Goal: Task Accomplishment & Management: Use online tool/utility

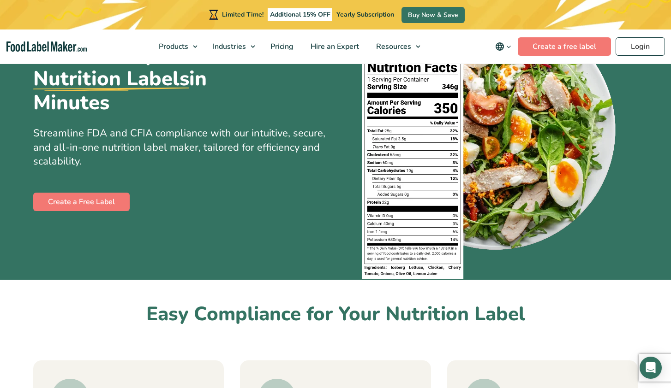
scroll to position [103, 0]
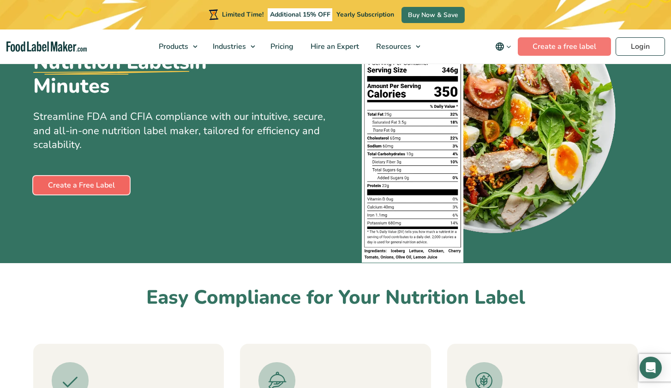
click at [107, 184] on link "Create a Free Label" at bounding box center [81, 185] width 96 height 18
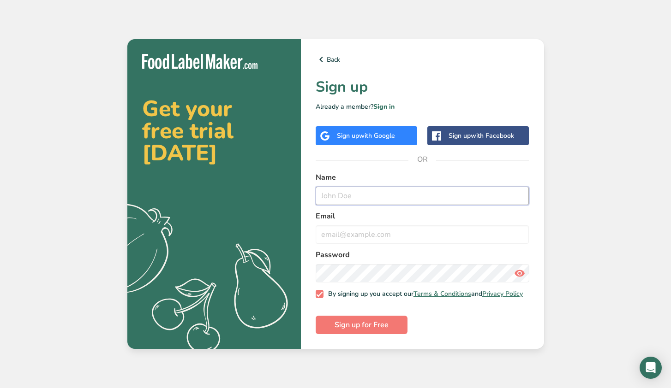
click at [352, 192] on input "text" at bounding box center [422, 196] width 214 height 18
type input "[PERSON_NAME]"
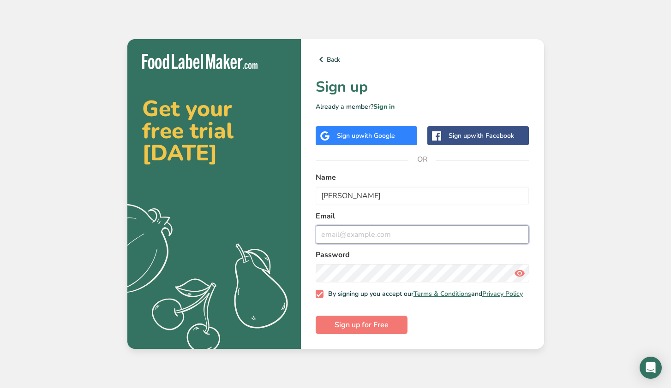
click at [347, 235] on input "email" at bounding box center [422, 235] width 214 height 18
type input "[PERSON_NAME][EMAIL_ADDRESS][DOMAIN_NAME]"
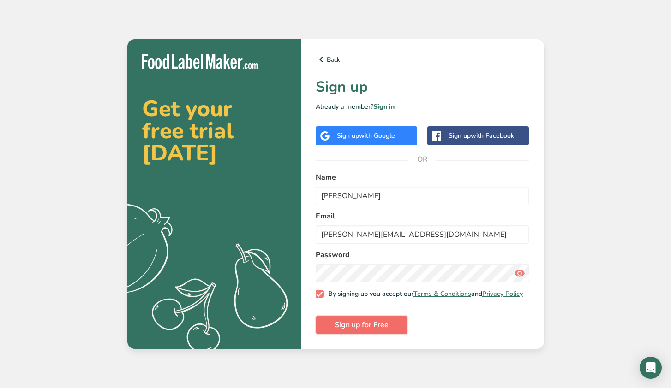
click at [368, 330] on span "Sign up for Free" at bounding box center [361, 325] width 54 height 11
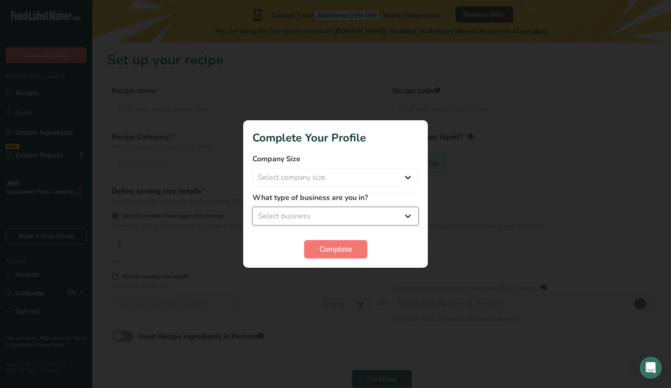
click at [299, 214] on select "Select business Packaged Food Manufacturer Restaurant & Cafe Bakery Meal Plans …" at bounding box center [335, 216] width 166 height 18
select select "6"
click at [287, 174] on select "Select company size Fewer than 10 Employees 10 to 50 Employees 51 to 500 Employ…" at bounding box center [335, 177] width 166 height 18
select select "1"
click at [344, 255] on button "Complete" at bounding box center [335, 249] width 63 height 18
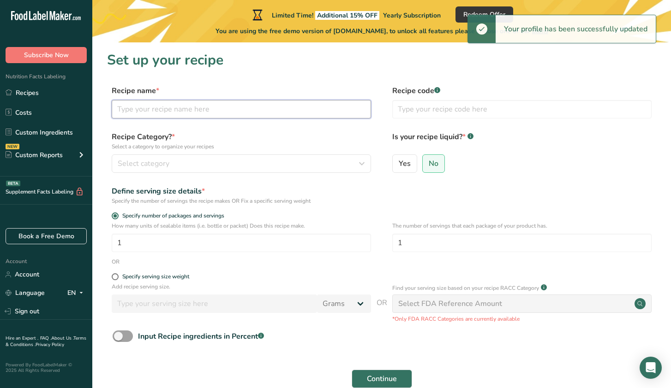
click at [146, 112] on input "text" at bounding box center [241, 109] width 259 height 18
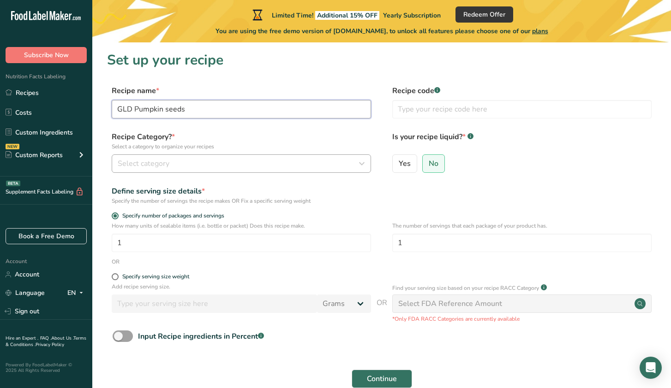
type input "GLD Pumpkin seeds"
click at [149, 164] on span "Select category" at bounding box center [144, 163] width 52 height 11
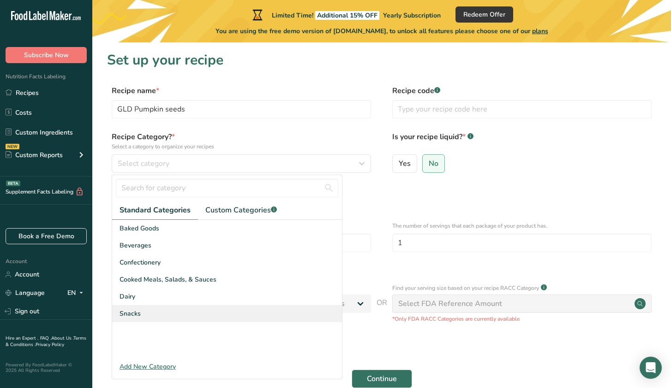
click at [137, 316] on span "Snacks" at bounding box center [129, 314] width 21 height 10
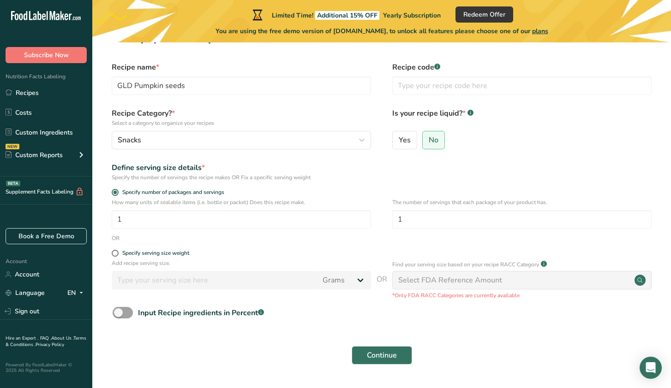
scroll to position [45, 0]
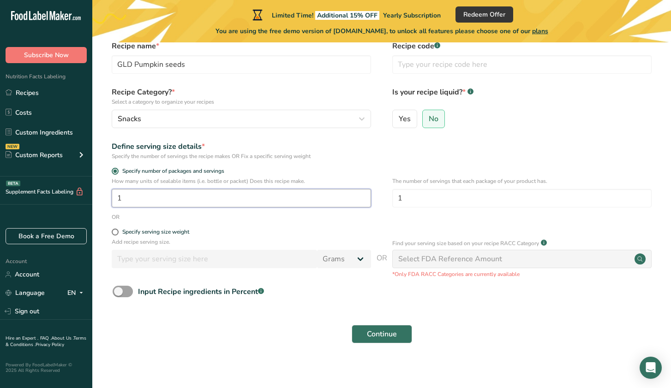
drag, startPoint x: 131, startPoint y: 198, endPoint x: 115, endPoint y: 198, distance: 16.1
click at [114, 198] on input "1" at bounding box center [241, 198] width 259 height 18
type input "4"
click at [116, 232] on span at bounding box center [115, 232] width 7 height 7
click at [116, 232] on input "Specify serving size weight" at bounding box center [115, 232] width 6 height 6
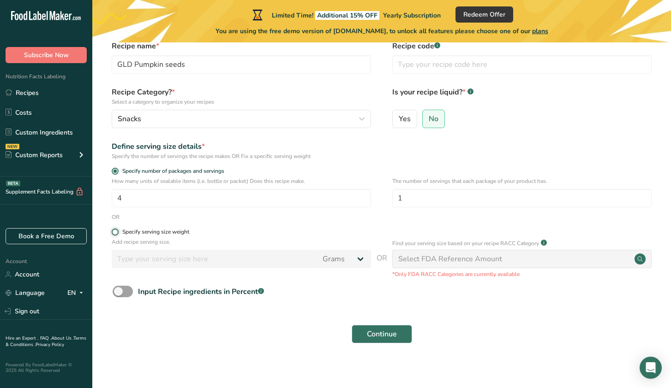
radio input "true"
radio input "false"
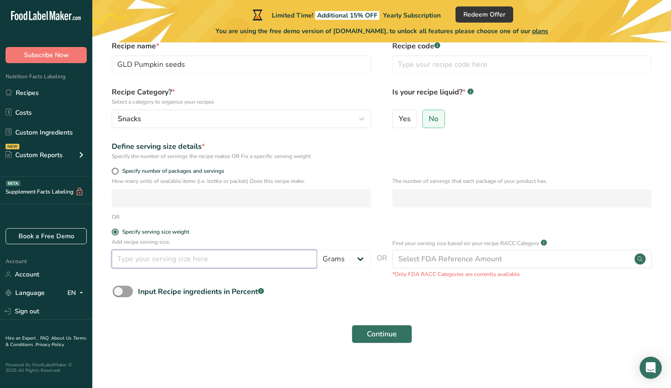
click at [207, 263] on input "number" at bounding box center [214, 259] width 205 height 18
type input "4"
click at [342, 261] on select "Grams kg mg mcg lb oz l mL fl oz tbsp tsp cup qt gallon" at bounding box center [344, 259] width 54 height 18
select select "5"
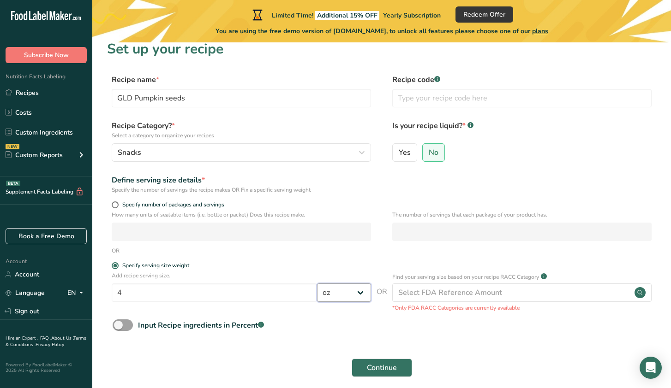
scroll to position [0, 0]
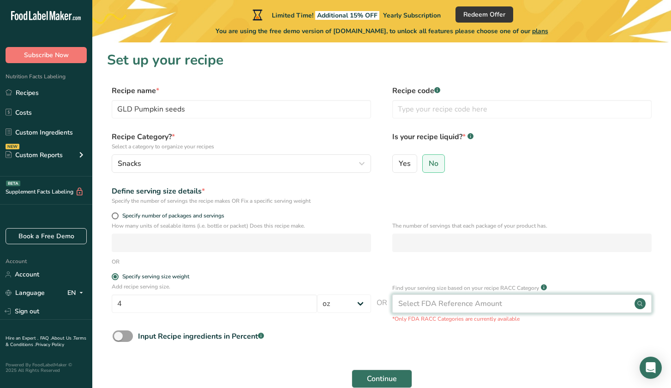
click at [445, 309] on div "Select FDA Reference Amount" at bounding box center [450, 303] width 104 height 11
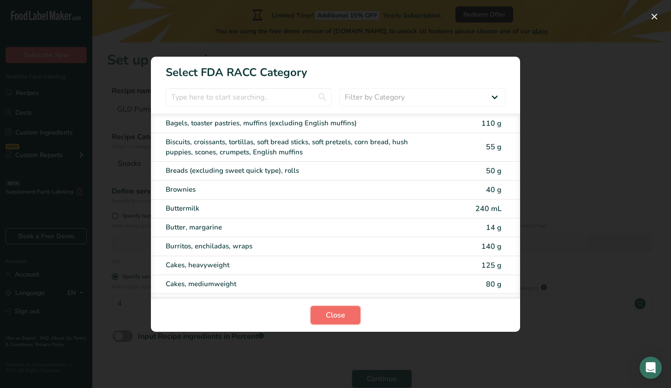
click at [327, 315] on span "Close" at bounding box center [335, 315] width 19 height 11
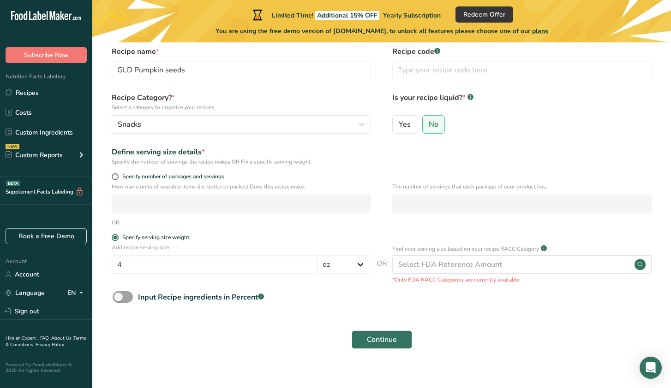
scroll to position [50, 0]
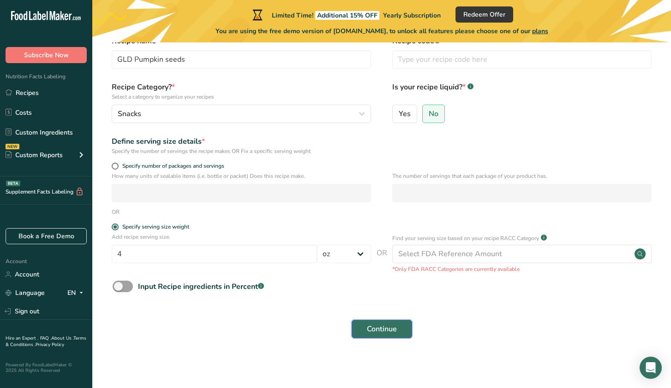
click at [388, 329] on span "Continue" at bounding box center [382, 329] width 30 height 11
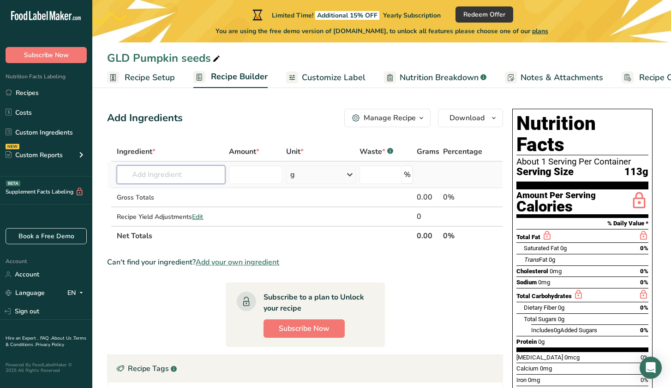
click at [152, 172] on input "text" at bounding box center [171, 175] width 108 height 18
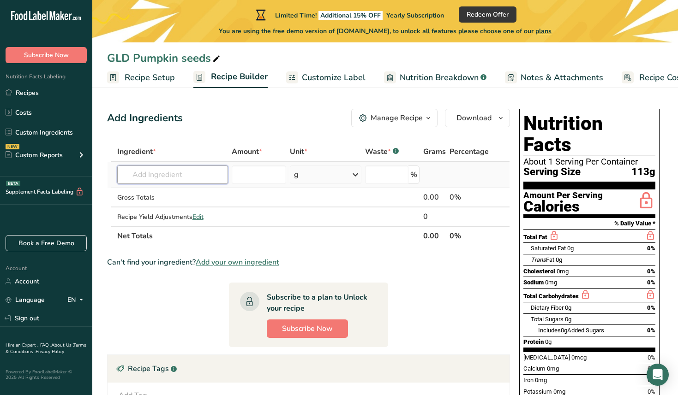
click at [159, 173] on input "text" at bounding box center [172, 175] width 111 height 18
type input "raw organic pumpkin seeds"
click at [258, 177] on input "number" at bounding box center [259, 175] width 54 height 18
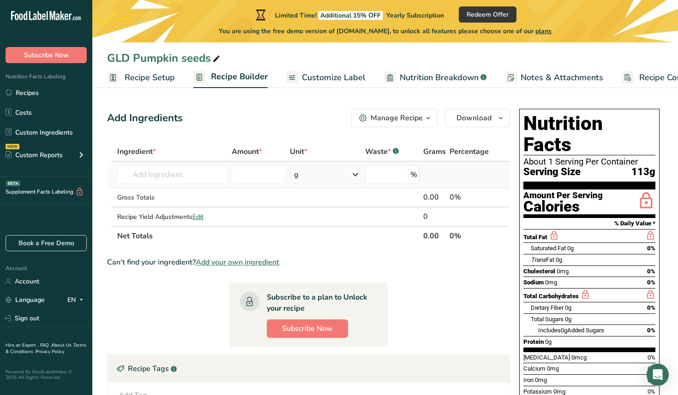
click at [308, 180] on div "g" at bounding box center [326, 175] width 72 height 18
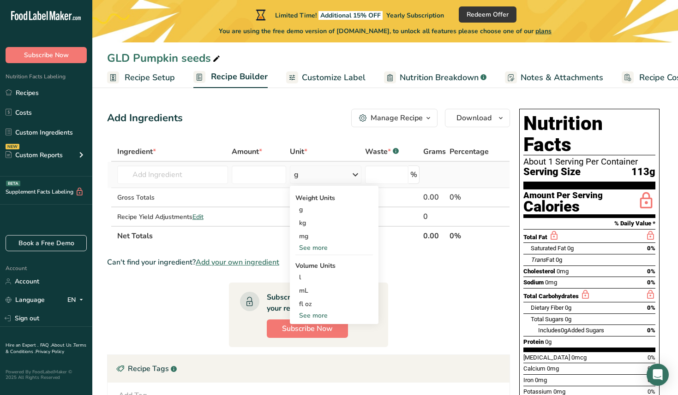
click at [313, 248] on div "See more" at bounding box center [333, 248] width 77 height 10
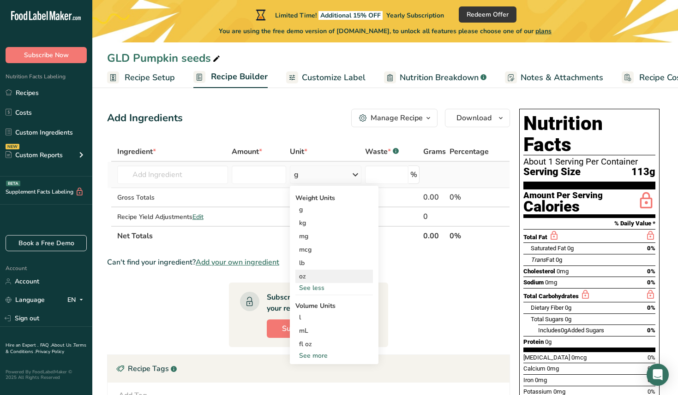
click at [301, 278] on div "oz" at bounding box center [333, 276] width 77 height 13
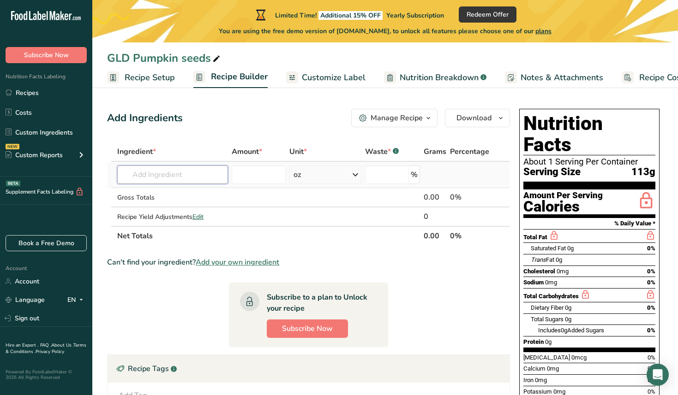
click at [190, 175] on input "text" at bounding box center [172, 175] width 111 height 18
click at [246, 181] on input "number" at bounding box center [259, 175] width 54 height 18
type input "1"
click at [159, 174] on input "text" at bounding box center [172, 175] width 111 height 18
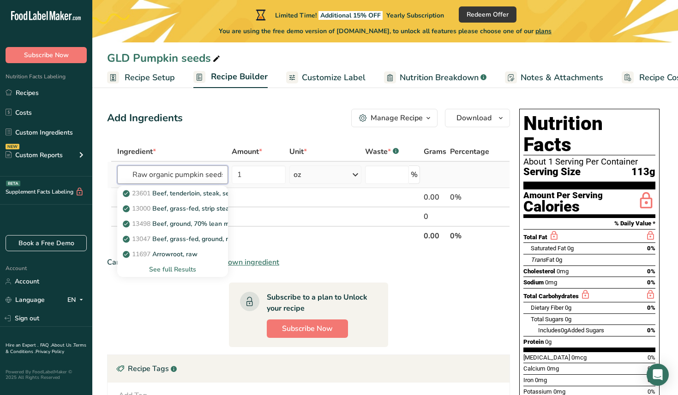
scroll to position [0, 3]
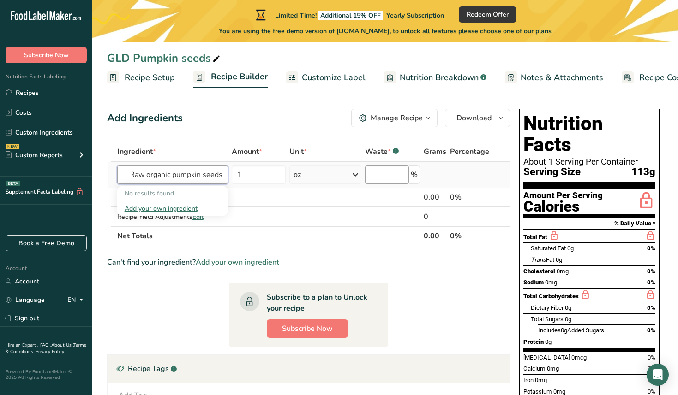
type input "Raw organic pumpkin seeds"
click at [388, 177] on input "number" at bounding box center [386, 175] width 43 height 18
type input "0"
click at [470, 172] on td at bounding box center [469, 175] width 43 height 26
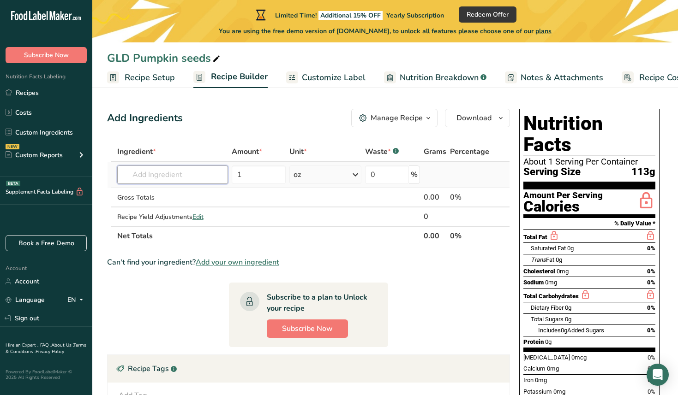
click at [174, 179] on input "text" at bounding box center [172, 175] width 111 height 18
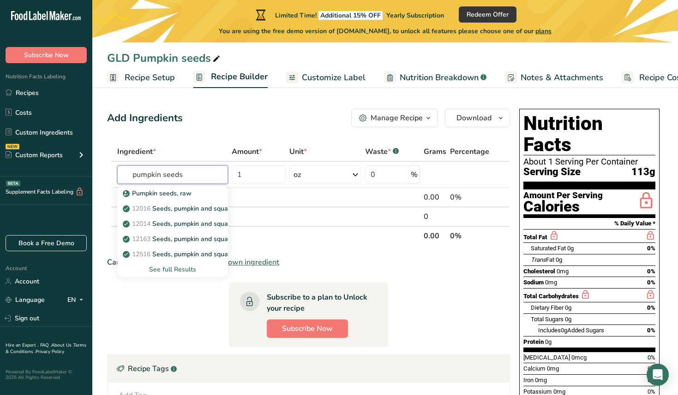
drag, startPoint x: 188, startPoint y: 174, endPoint x: 85, endPoint y: 171, distance: 103.4
click at [84, 171] on div ".a-20{fill:#fff;} Subscribe Now Nutrition Facts Labeling Recipes Costs Custom I…" at bounding box center [339, 260] width 678 height 521
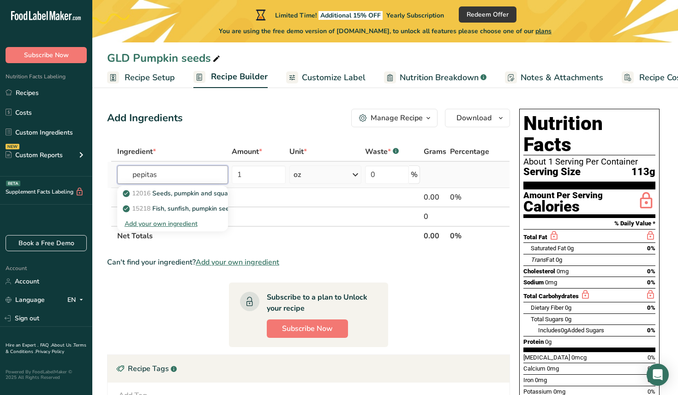
drag, startPoint x: 156, startPoint y: 177, endPoint x: 120, endPoint y: 175, distance: 36.5
click at [120, 175] on input "pepitas" at bounding box center [172, 175] width 111 height 18
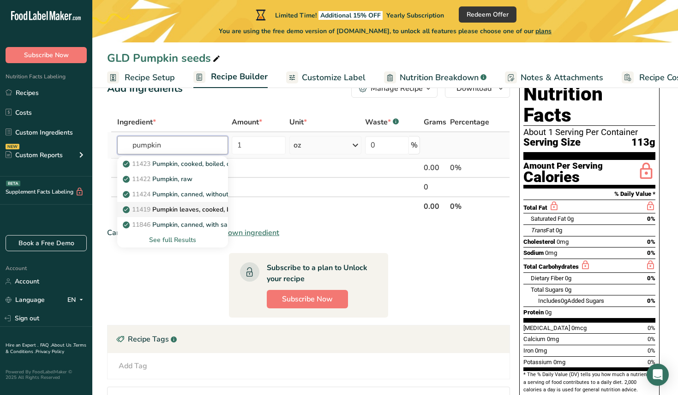
scroll to position [34, 0]
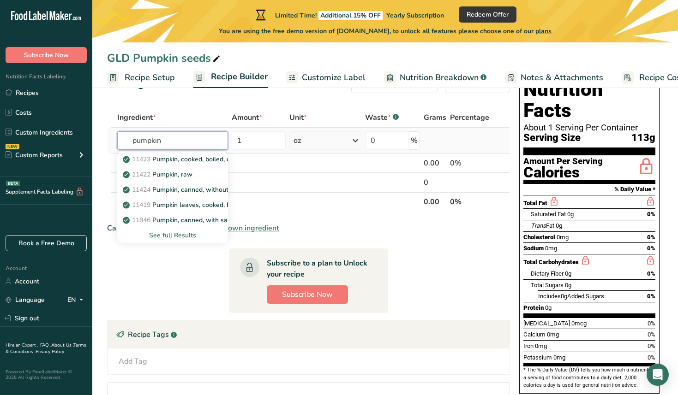
type input "pumpkin"
click at [181, 237] on div "See full Results" at bounding box center [173, 236] width 96 height 10
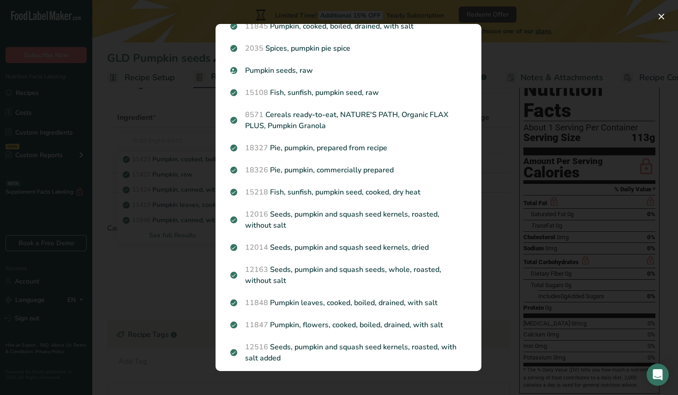
scroll to position [149, 0]
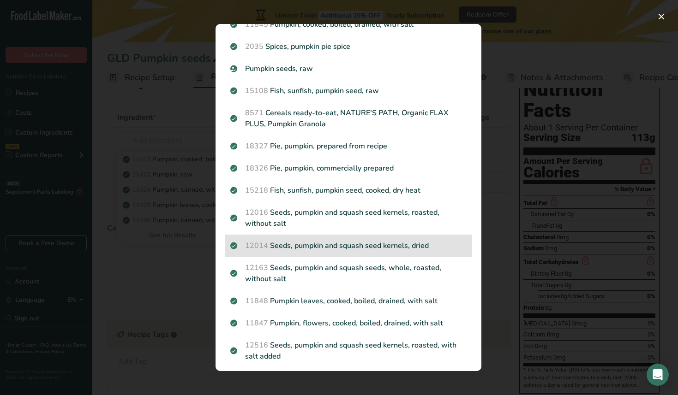
click at [336, 245] on p "12014 Seeds, pumpkin and squash seed kernels, dried" at bounding box center [348, 245] width 236 height 11
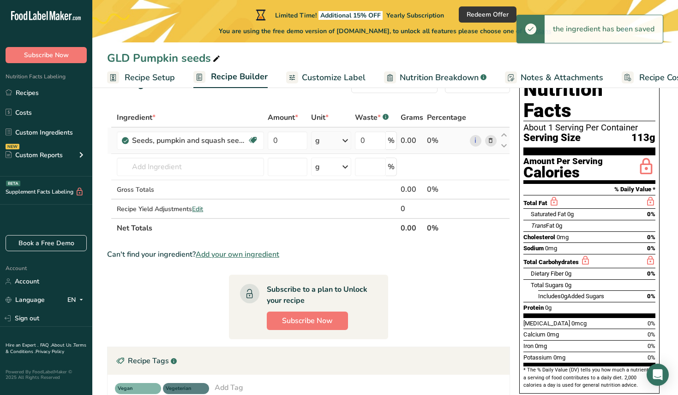
click at [337, 141] on div "g" at bounding box center [331, 140] width 40 height 18
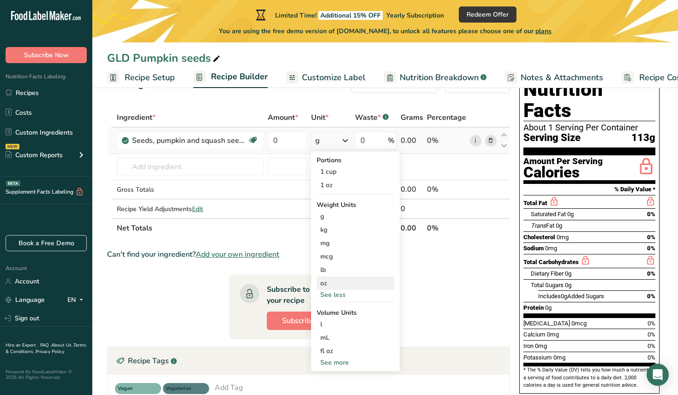
click at [326, 279] on div "oz" at bounding box center [354, 283] width 77 height 13
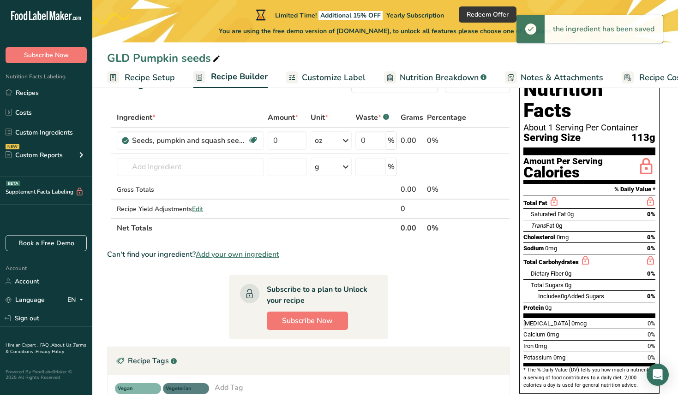
scroll to position [28, 0]
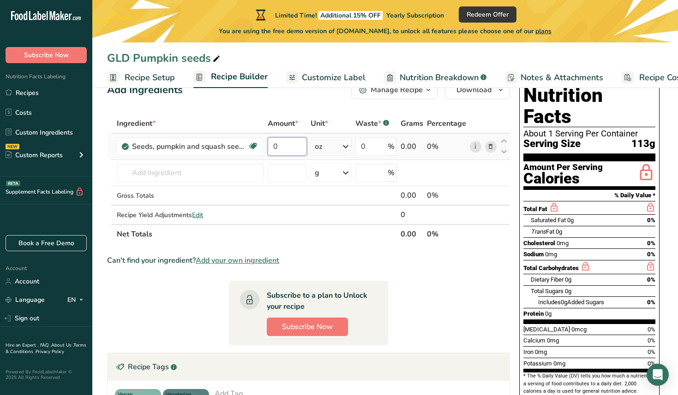
drag, startPoint x: 276, startPoint y: 149, endPoint x: 266, endPoint y: 148, distance: 10.2
click at [266, 148] on td "0" at bounding box center [287, 147] width 43 height 26
type input "1"
click at [290, 172] on div "Ingredient * Amount * Unit * Waste * .a-a{fill:#347362;}.b-a{fill:#fff;} Grams …" at bounding box center [308, 179] width 403 height 130
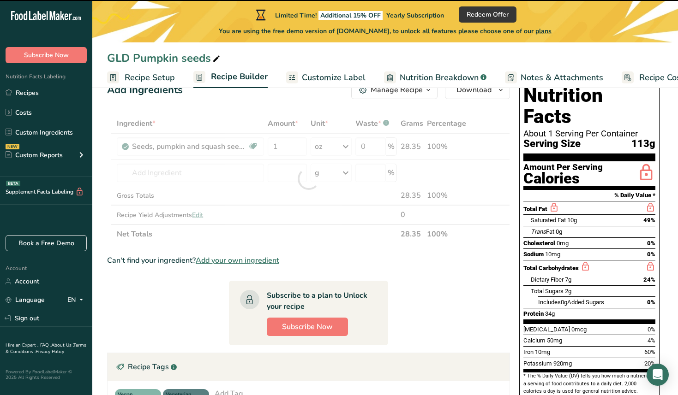
click at [209, 171] on div at bounding box center [308, 179] width 403 height 130
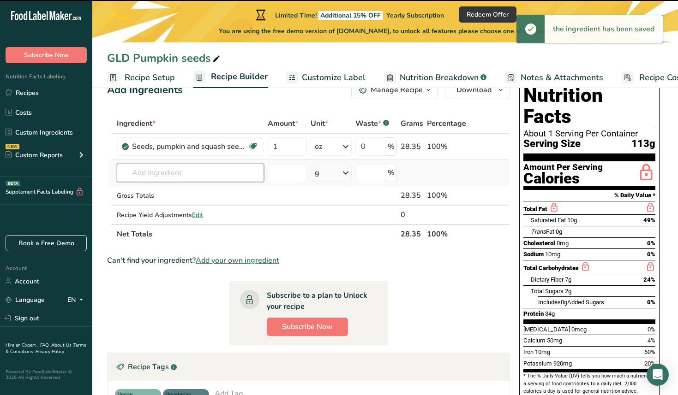
click at [171, 173] on input "text" at bounding box center [190, 173] width 147 height 18
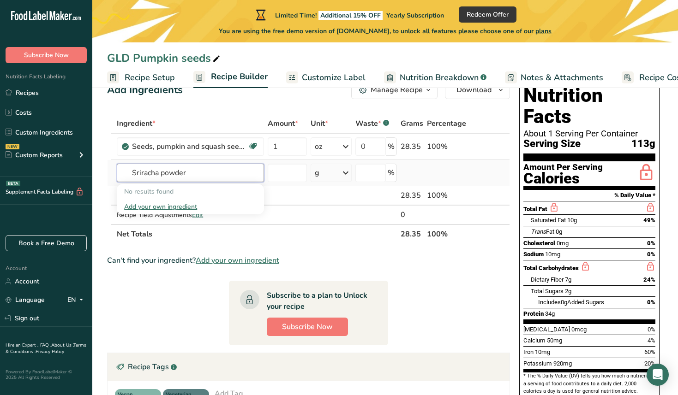
drag, startPoint x: 163, startPoint y: 174, endPoint x: 197, endPoint y: 174, distance: 34.1
click at [197, 174] on input "Sriracha powder" at bounding box center [190, 173] width 147 height 18
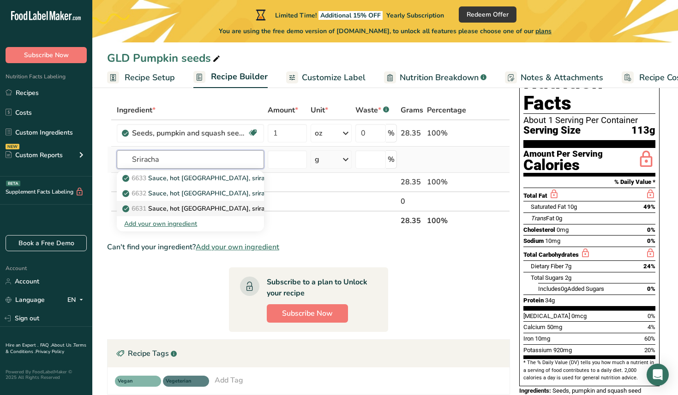
scroll to position [42, 0]
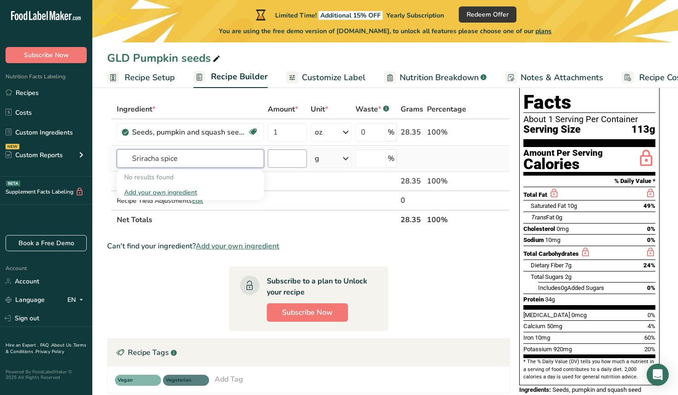
type input "Sriracha spice"
click at [290, 157] on input "number" at bounding box center [286, 158] width 39 height 18
type input "1"
drag, startPoint x: 284, startPoint y: 159, endPoint x: 250, endPoint y: 159, distance: 33.7
click at [250, 159] on tr "No results found Add your own ingredient 1 g Weight Units g kg mg See more Volu…" at bounding box center [308, 159] width 402 height 26
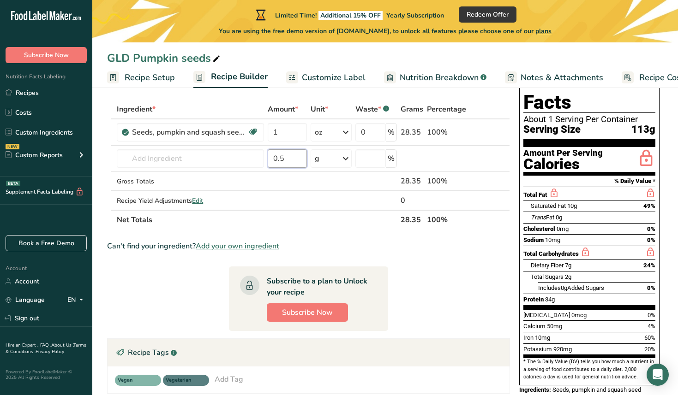
type input "0.5"
click at [346, 159] on icon at bounding box center [345, 158] width 11 height 17
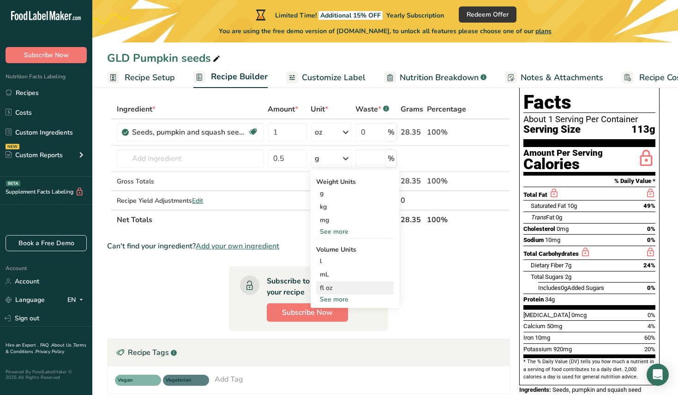
click at [333, 288] on div "fl oz" at bounding box center [355, 288] width 70 height 10
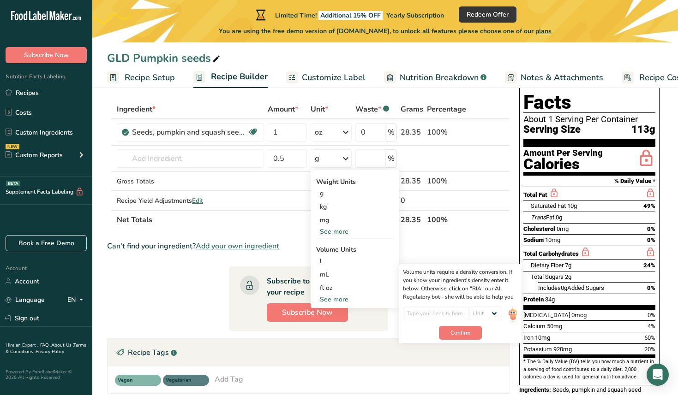
click at [265, 255] on section "Ingredient * Amount * Unit * Waste * .a-a{fill:#347362;}.b-a{fill:#fff;} Grams …" at bounding box center [308, 308] width 403 height 416
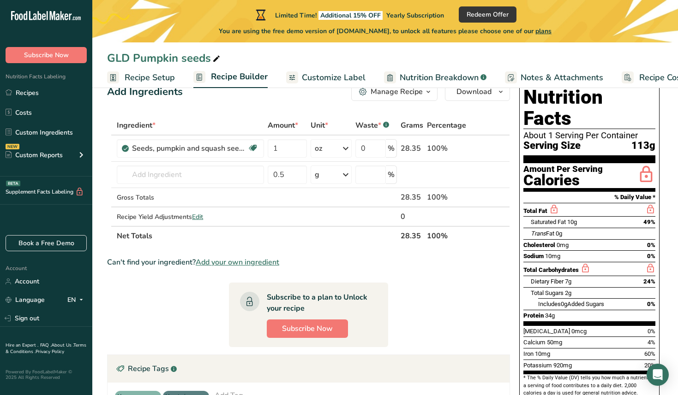
scroll to position [26, 0]
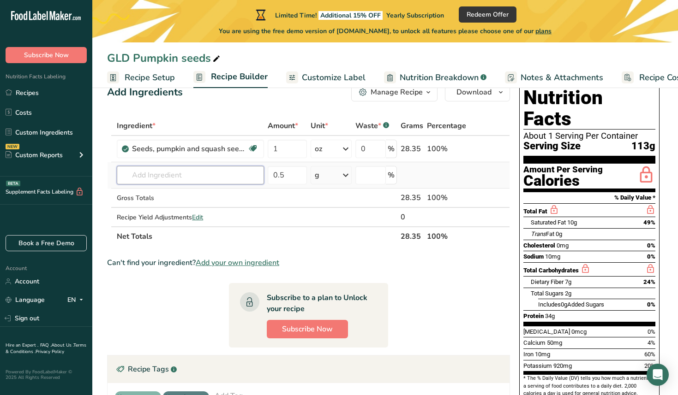
click at [162, 176] on input "text" at bounding box center [190, 175] width 147 height 18
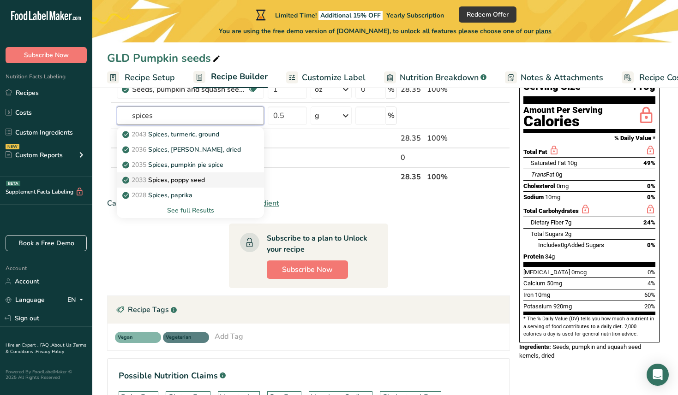
scroll to position [94, 0]
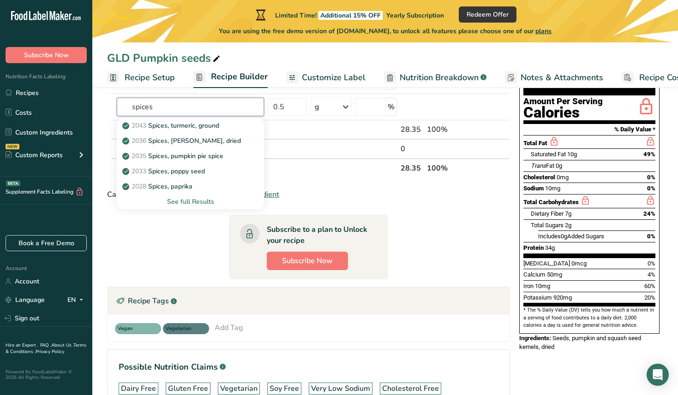
type input "spices"
click at [200, 202] on div "See full Results" at bounding box center [190, 202] width 132 height 10
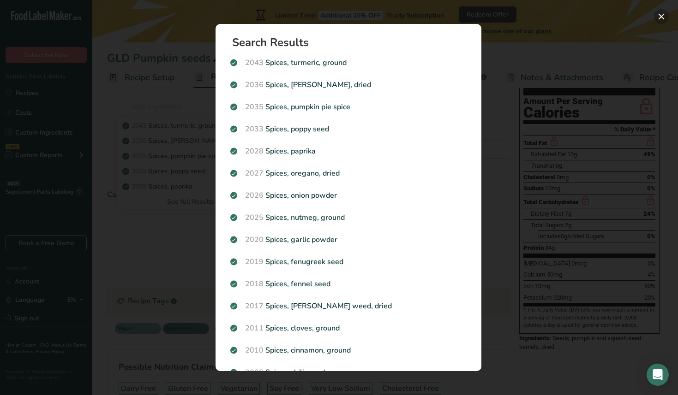
click at [664, 17] on button "Search results modal" at bounding box center [661, 16] width 15 height 15
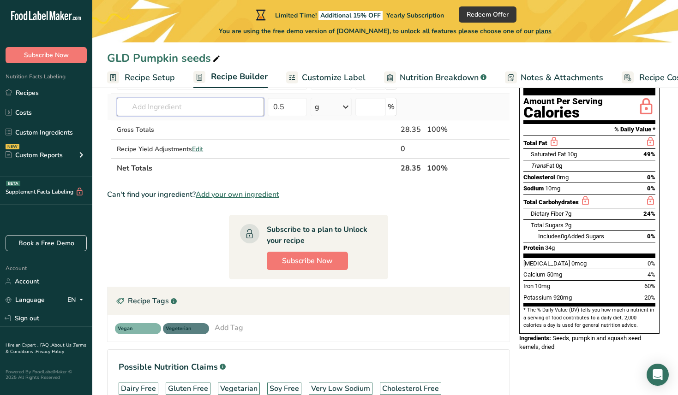
click at [195, 100] on input "text" at bounding box center [190, 107] width 147 height 18
click at [191, 102] on input "text" at bounding box center [190, 107] width 147 height 18
type input "avocado oil"
click at [175, 125] on p "4581 Oil, avocado" at bounding box center [154, 126] width 60 height 10
type input "Oil, avocado"
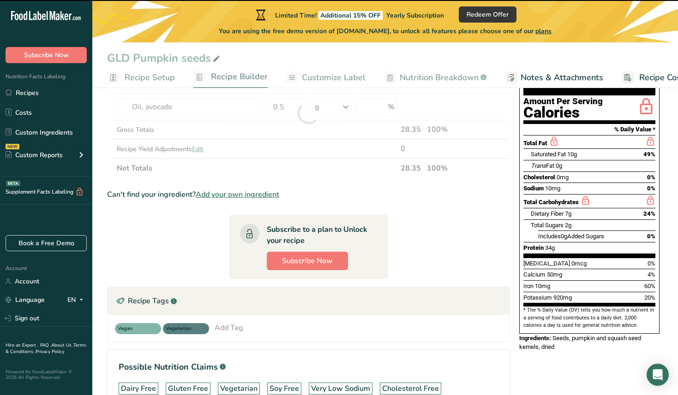
type input "0"
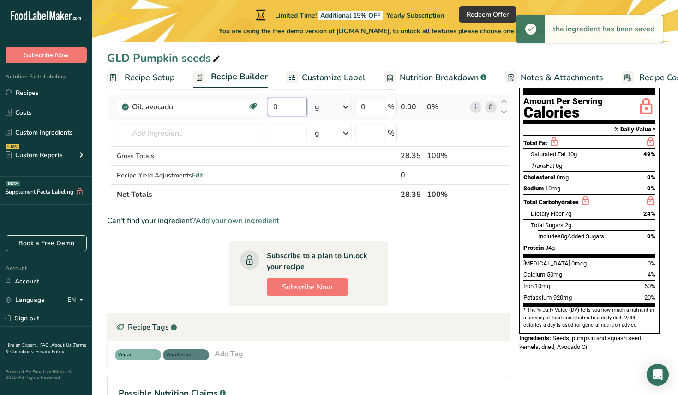
drag, startPoint x: 288, startPoint y: 107, endPoint x: 271, endPoint y: 107, distance: 17.1
click at [271, 107] on input "0" at bounding box center [286, 107] width 39 height 18
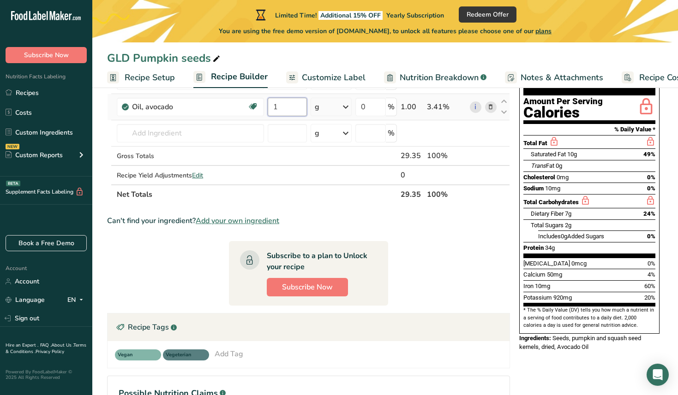
type input "1"
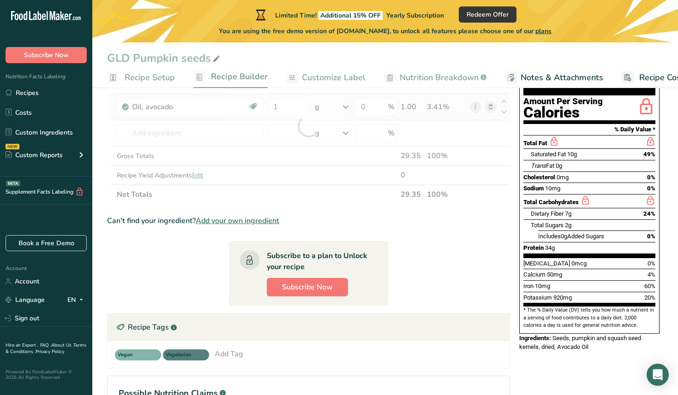
click at [348, 107] on div "Ingredient * Amount * Unit * Waste * .a-a{fill:#347362;}.b-a{fill:#fff;} Grams …" at bounding box center [308, 126] width 403 height 156
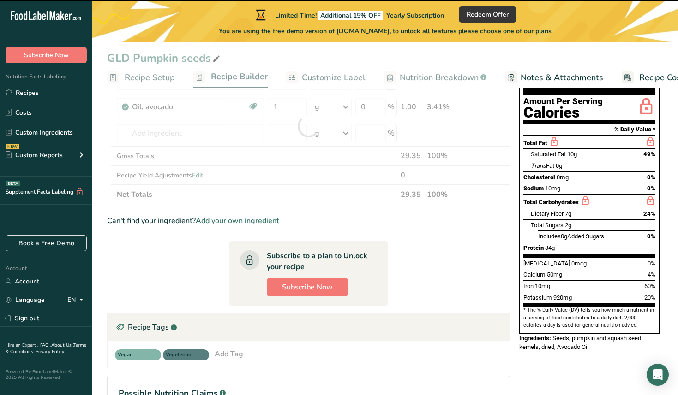
click at [343, 105] on div at bounding box center [308, 126] width 403 height 156
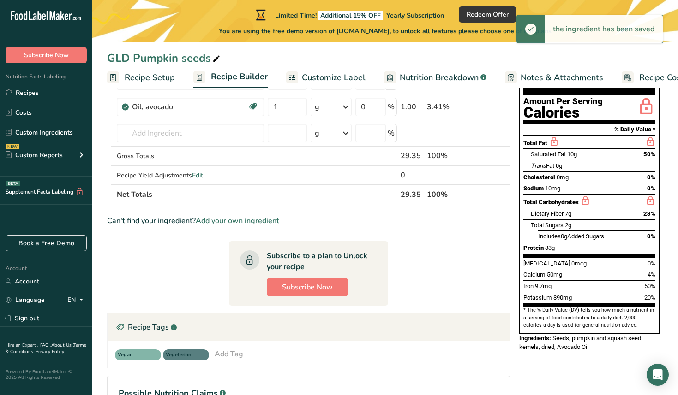
click at [343, 105] on icon at bounding box center [345, 107] width 11 height 17
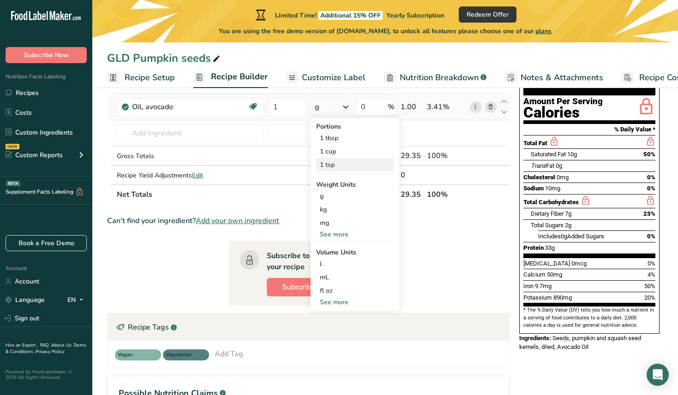
click at [335, 166] on div "1 tsp" at bounding box center [354, 164] width 77 height 13
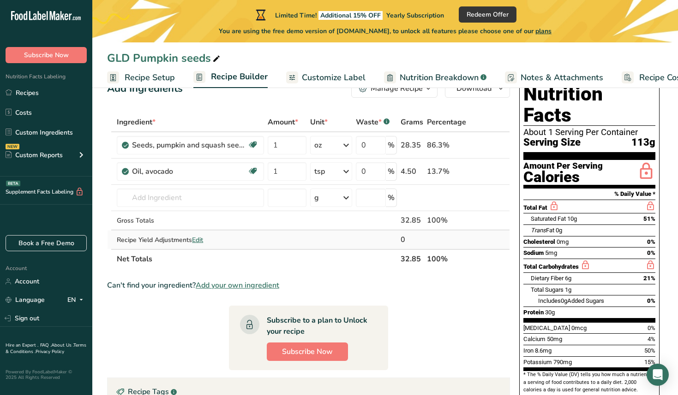
scroll to position [30, 0]
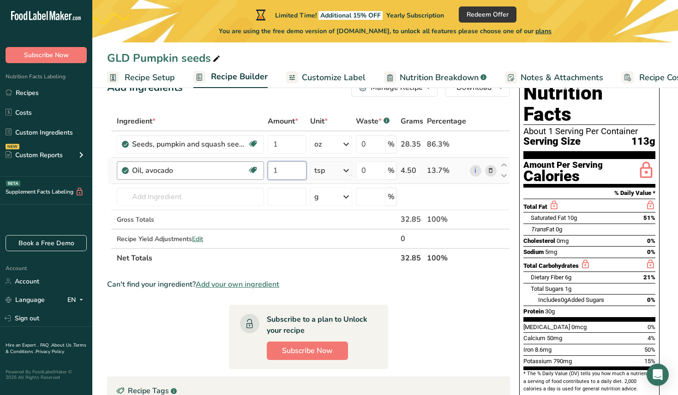
drag, startPoint x: 287, startPoint y: 172, endPoint x: 262, endPoint y: 172, distance: 25.4
click at [262, 172] on tr "Oil, avocado Dairy free Gluten free Vegan Vegetarian Soy free Source of Healthy…" at bounding box center [308, 171] width 402 height 26
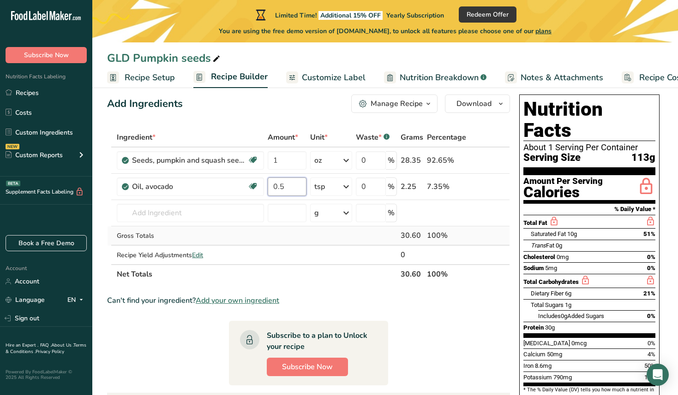
scroll to position [12, 0]
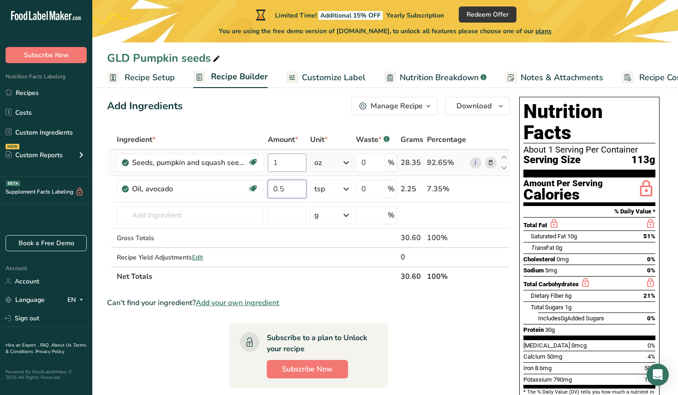
type input "0.5"
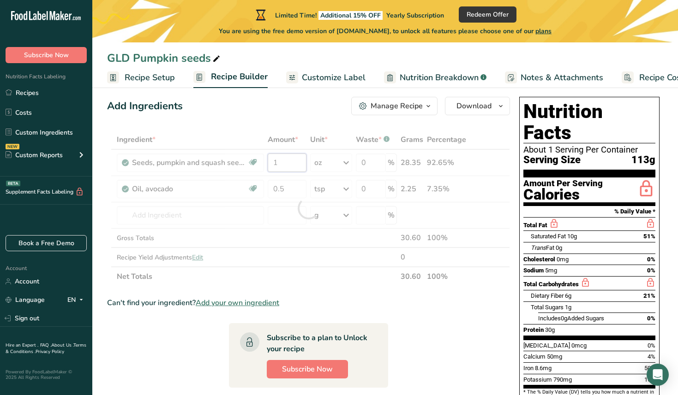
drag, startPoint x: 283, startPoint y: 163, endPoint x: 269, endPoint y: 163, distance: 13.8
click at [269, 163] on div "Ingredient * Amount * Unit * Waste * .a-a{fill:#347362;}.b-a{fill:#fff;} Grams …" at bounding box center [308, 208] width 403 height 156
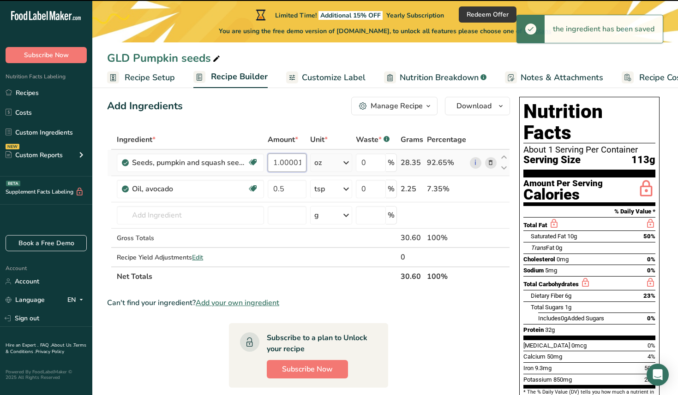
scroll to position [0, 0]
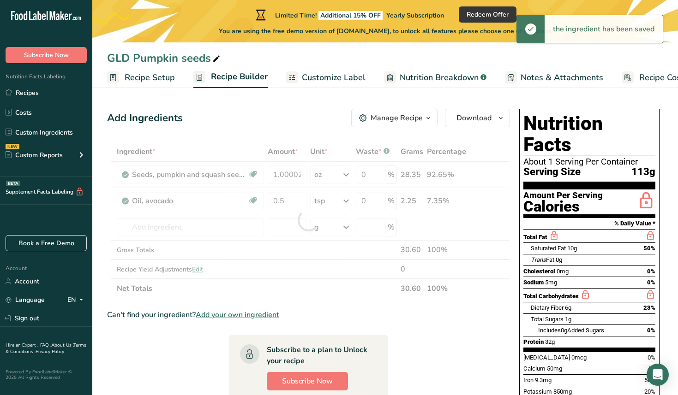
click at [550, 157] on div "About 1 Serving Per Container" at bounding box center [589, 161] width 132 height 9
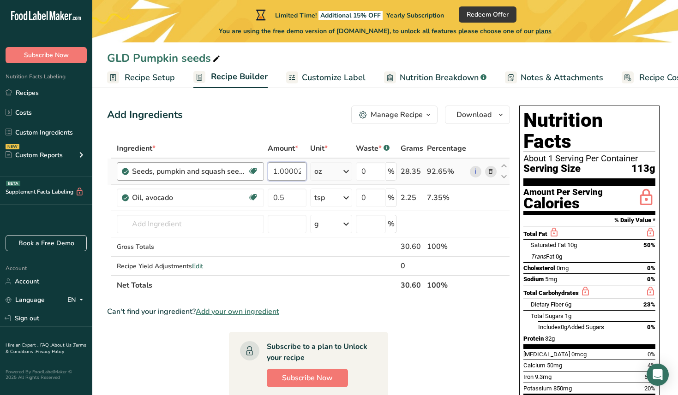
drag, startPoint x: 302, startPoint y: 171, endPoint x: 257, endPoint y: 170, distance: 44.8
click at [257, 169] on tr "Seeds, pumpkin and squash seed kernels, dried Dairy free Gluten free Vegan Vege…" at bounding box center [308, 172] width 402 height 26
type input "4"
click at [312, 298] on section "Ingredient * Amount * Unit * Waste * .a-a{fill:#347362;}.b-a{fill:#fff;} Grams …" at bounding box center [308, 360] width 403 height 442
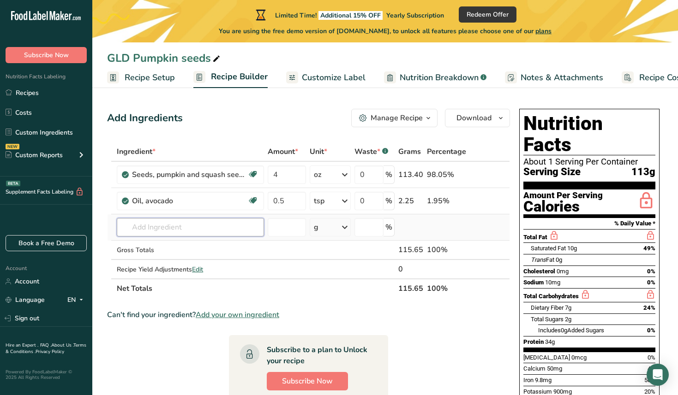
click at [192, 225] on input "text" at bounding box center [190, 227] width 147 height 18
click at [285, 232] on input "number" at bounding box center [286, 227] width 38 height 18
type input "0.25"
click at [192, 227] on input "text" at bounding box center [190, 227] width 147 height 18
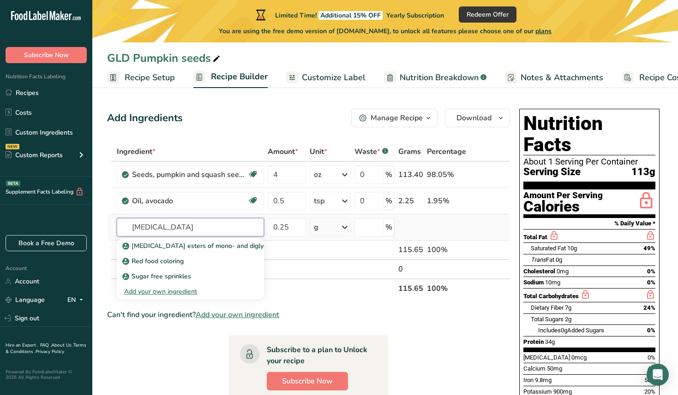
drag, startPoint x: 175, startPoint y: 228, endPoint x: 125, endPoint y: 226, distance: 50.3
click at [125, 226] on input "[MEDICAL_DATA]" at bounding box center [190, 227] width 147 height 18
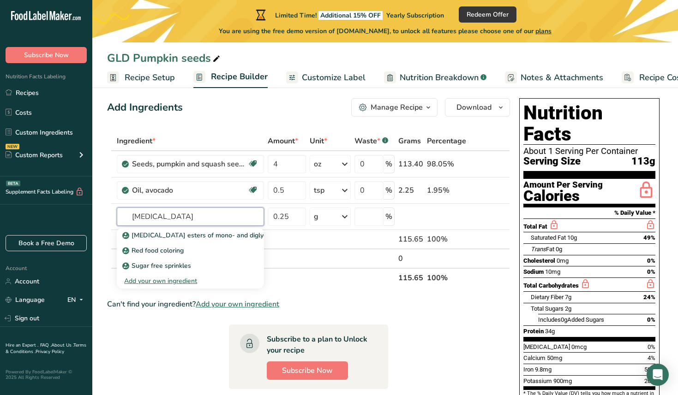
scroll to position [0, 0]
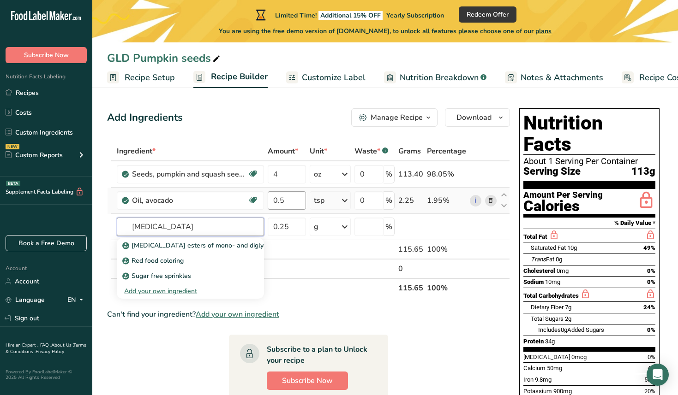
type input "[MEDICAL_DATA]"
click at [280, 201] on input "0.5" at bounding box center [286, 200] width 38 height 18
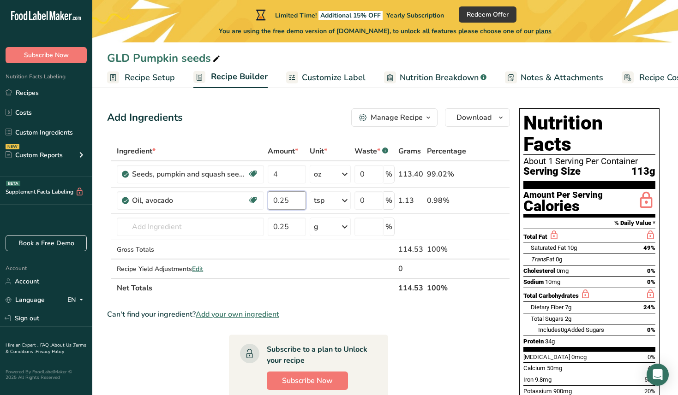
type input "0.25"
click at [389, 325] on section "Ingredient * Amount * Unit * Waste * .a-a{fill:#347362;}.b-a{fill:#fff;} Grams …" at bounding box center [308, 363] width 403 height 442
drag, startPoint x: 371, startPoint y: 201, endPoint x: 357, endPoint y: 201, distance: 14.3
click at [357, 201] on input "0" at bounding box center [368, 200] width 29 height 18
drag, startPoint x: 357, startPoint y: 198, endPoint x: 349, endPoint y: 198, distance: 7.4
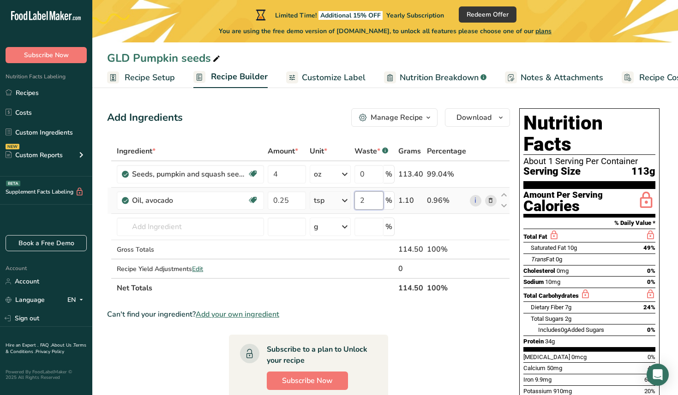
click at [349, 198] on tr "Oil, avocado Dairy free Gluten free Vegan Vegetarian Soy free Source of Healthy…" at bounding box center [308, 201] width 402 height 26
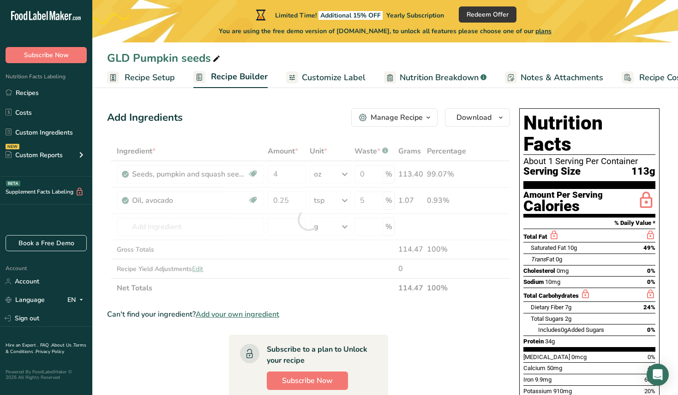
click at [364, 259] on div "Ingredient * Amount * Unit * Waste * .a-a{fill:#347362;}.b-a{fill:#fff;} Grams …" at bounding box center [308, 220] width 403 height 156
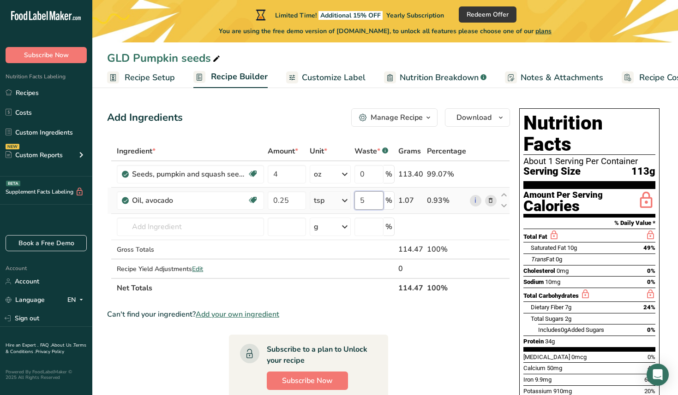
drag, startPoint x: 360, startPoint y: 201, endPoint x: 348, endPoint y: 201, distance: 12.0
click at [348, 201] on tr "Oil, avocado Dairy free Gluten free Vegan Vegetarian Soy free Source of Healthy…" at bounding box center [308, 201] width 402 height 26
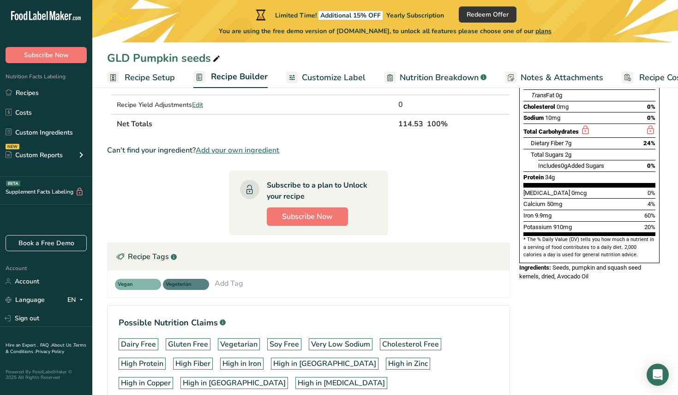
scroll to position [127, 0]
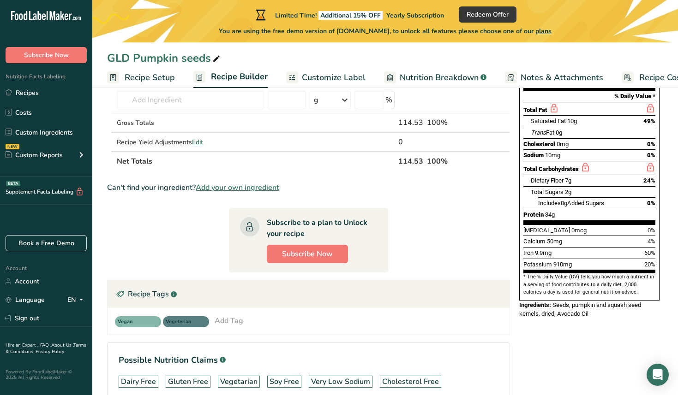
type input "0"
click at [269, 188] on span "Add your own ingredient" at bounding box center [237, 187] width 83 height 11
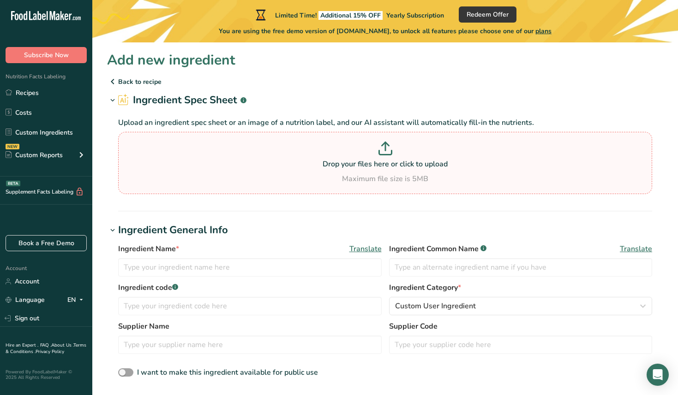
click at [389, 158] on p at bounding box center [384, 150] width 529 height 17
click at [389, 158] on input "Drop your files here or click to upload Maximum file size is 5MB" at bounding box center [385, 163] width 534 height 62
type input "C:\fakepath\Sriracha Seeds.docx"
click at [390, 151] on icon at bounding box center [385, 153] width 12 height 4
click at [390, 151] on input "Drop your files here or click to upload Maximum file size is 5MB" at bounding box center [385, 163] width 534 height 62
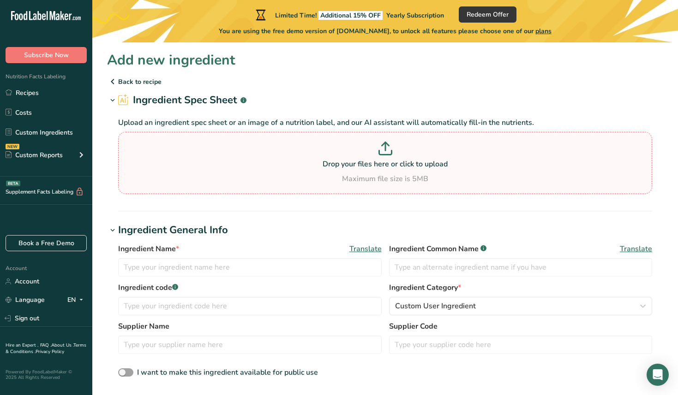
click at [385, 154] on icon at bounding box center [385, 153] width 12 height 4
click at [385, 154] on input "Drop your files here or click to upload Maximum file size is 5MB" at bounding box center [385, 163] width 534 height 62
type input "C:\fakepath\Sriracha Seeds pdf.pdf"
click at [397, 160] on p "Drop your files here or click to upload" at bounding box center [384, 164] width 529 height 11
click at [397, 160] on input "Drop your files here or click to upload Maximum file size is 5MB" at bounding box center [385, 163] width 534 height 62
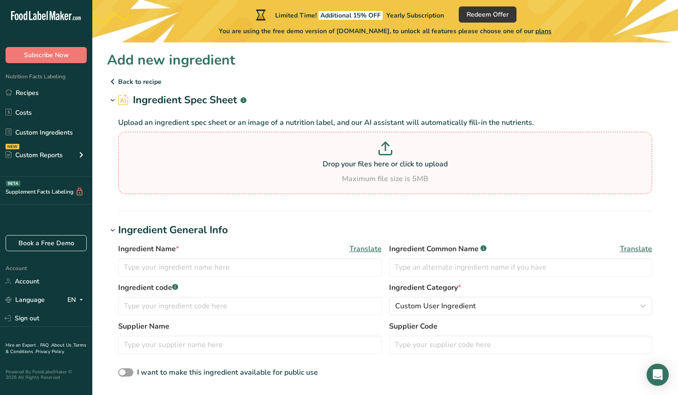
type input "C:\fakepath\Sriracha Seeds pdf.pdf"
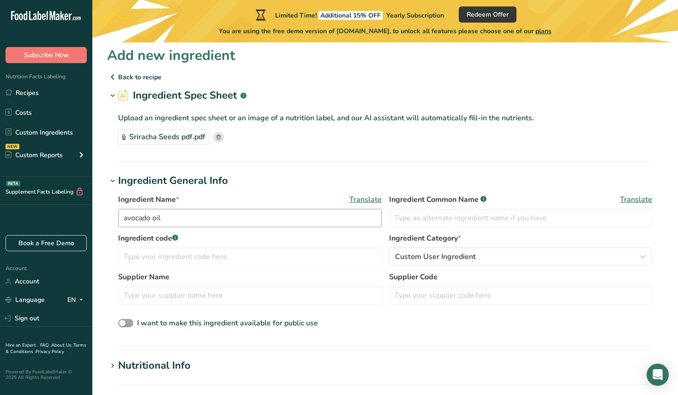
scroll to position [4, 0]
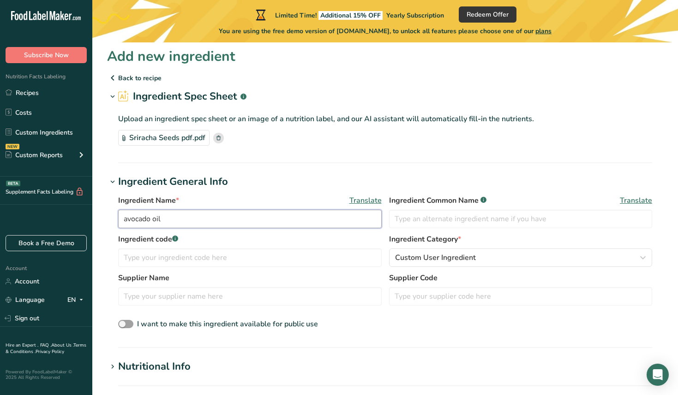
drag, startPoint x: 166, startPoint y: 217, endPoint x: 108, endPoint y: 210, distance: 58.1
click at [108, 210] on div "Ingredient Name * Translate avocado oil Ingredient Common Name .a-a{fill:#34736…" at bounding box center [385, 263] width 556 height 147
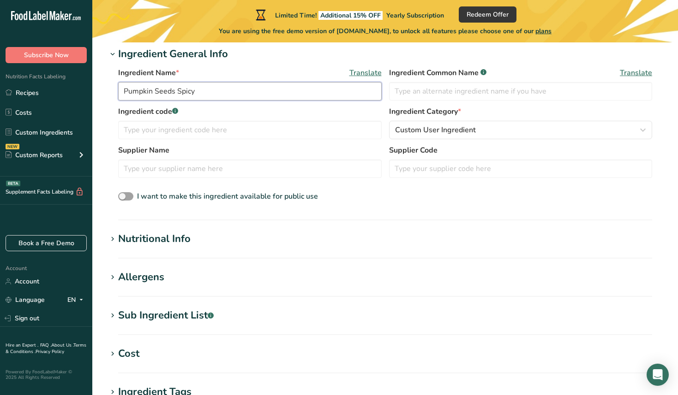
scroll to position [0, 0]
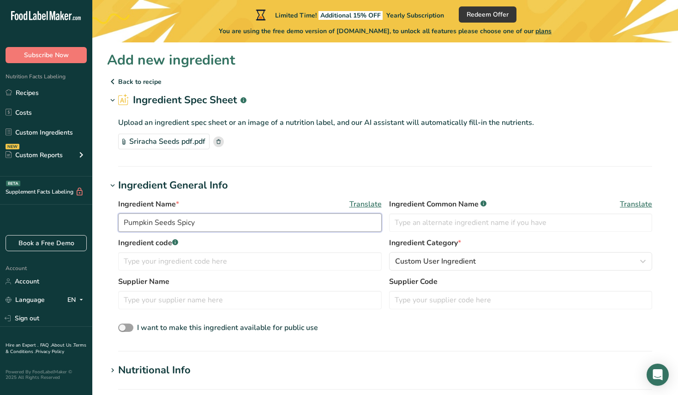
type input "Pumpkin Seeds Spicy"
click at [180, 141] on div "Sriracha Seeds pdf.pdf" at bounding box center [163, 142] width 91 height 16
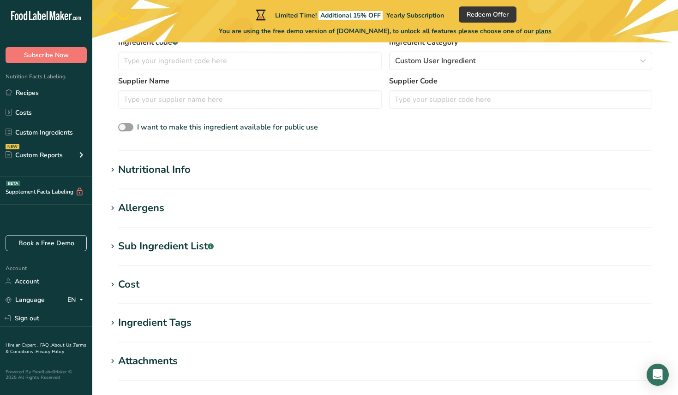
scroll to position [227, 0]
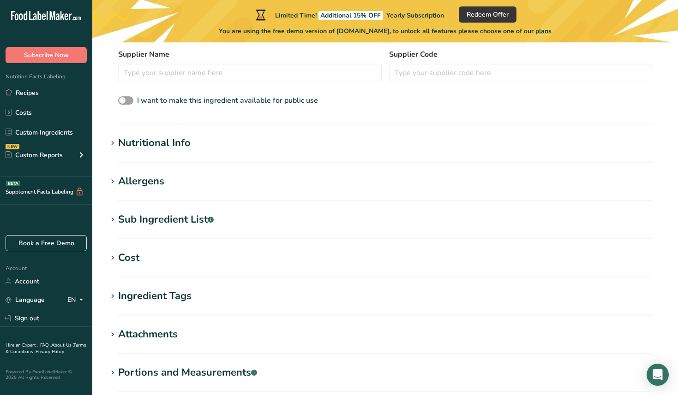
click at [179, 147] on div "Nutritional Info" at bounding box center [154, 143] width 72 height 15
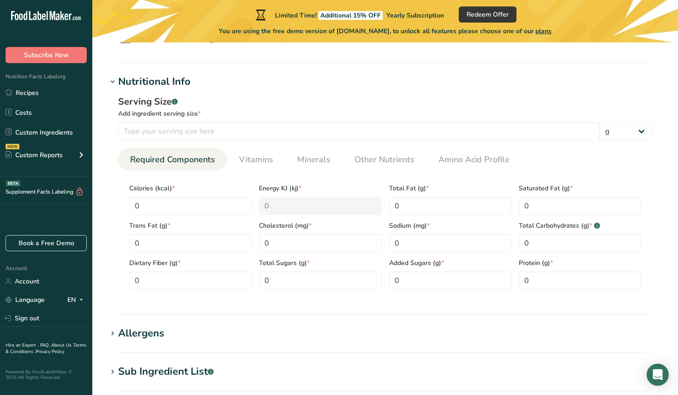
scroll to position [282, 0]
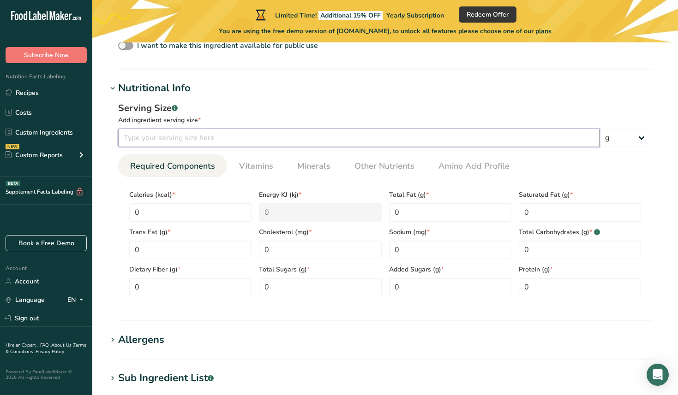
click at [180, 139] on input "number" at bounding box center [358, 138] width 481 height 18
type input "1"
click at [610, 142] on select "g kg mg mcg lb oz l mL fl oz tbsp tsp cup qt gallon" at bounding box center [625, 138] width 53 height 18
select select "5"
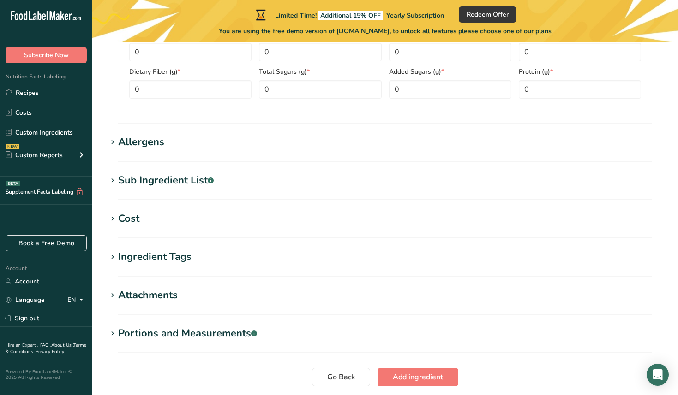
scroll to position [482, 0]
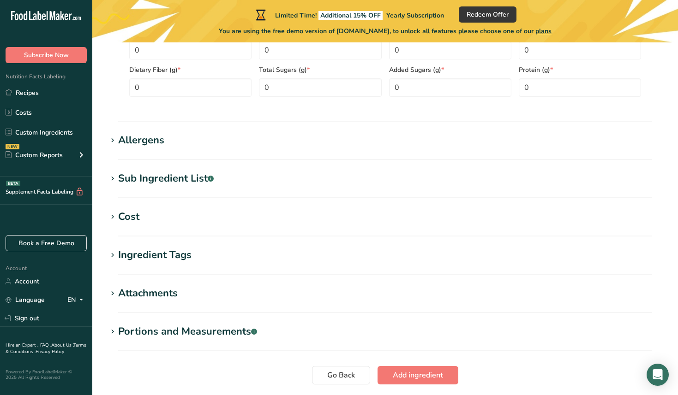
click at [149, 137] on div "Allergens" at bounding box center [141, 140] width 46 height 15
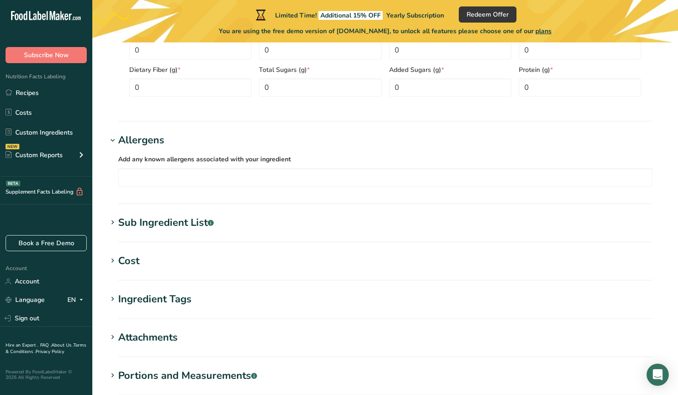
click at [138, 224] on div "Sub Ingredient List .a-a{fill:#347362;}.b-a{fill:#fff;}" at bounding box center [165, 222] width 95 height 15
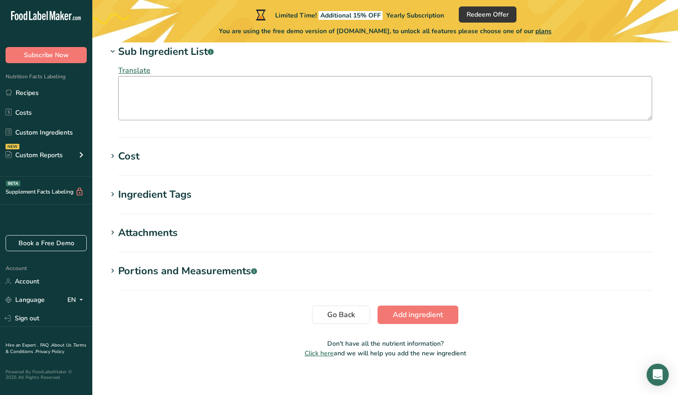
scroll to position [660, 0]
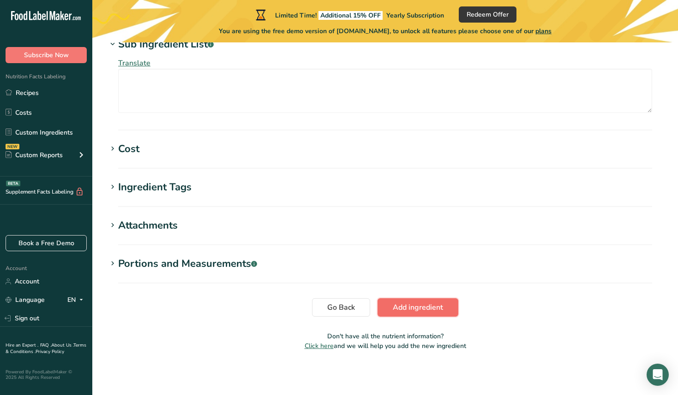
click at [426, 309] on span "Add ingredient" at bounding box center [417, 307] width 50 height 11
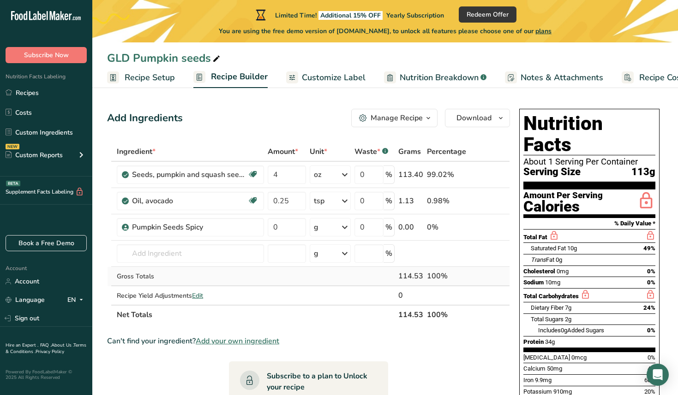
scroll to position [4, 0]
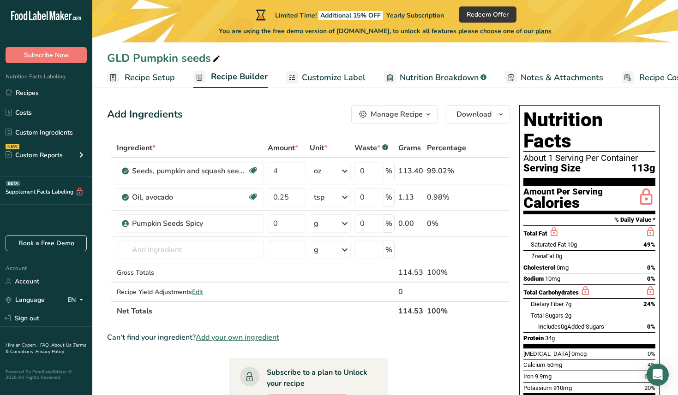
click at [232, 74] on span "Recipe Builder" at bounding box center [239, 77] width 57 height 12
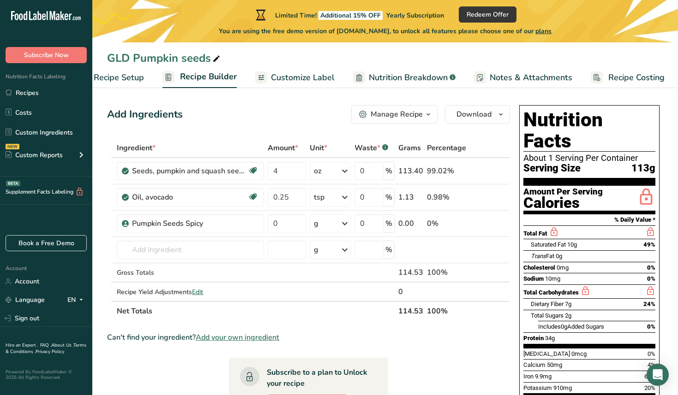
scroll to position [0, 32]
click at [410, 80] on span "Nutrition Breakdown" at bounding box center [407, 77] width 79 height 12
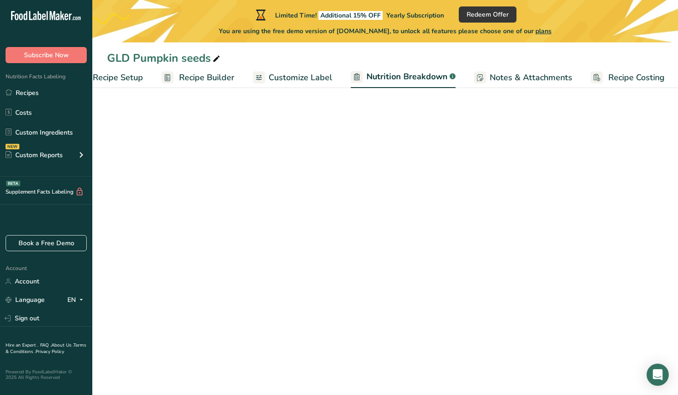
scroll to position [0, 33]
select select "Calories"
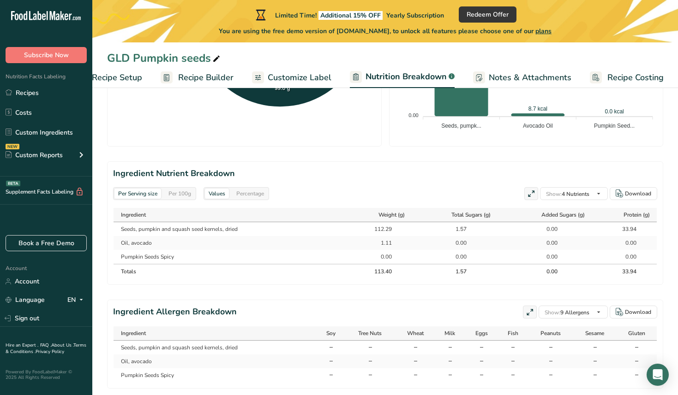
scroll to position [0, 0]
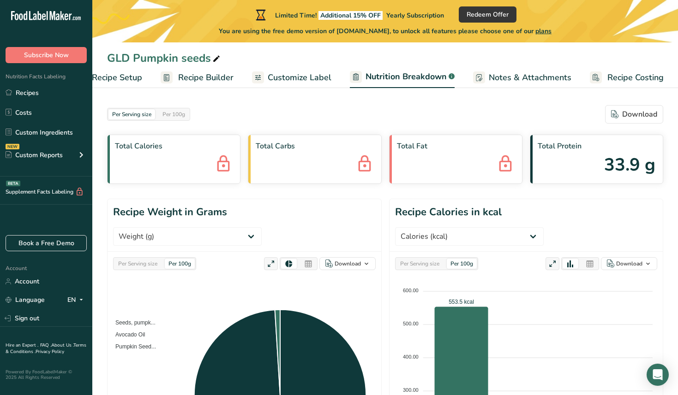
click at [304, 78] on span "Customize Label" at bounding box center [299, 77] width 64 height 12
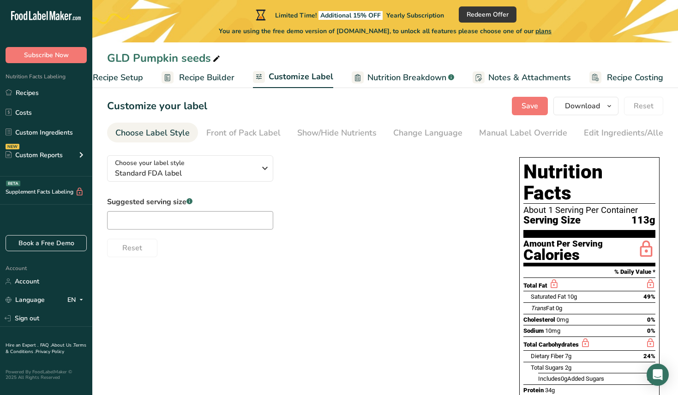
scroll to position [9, 0]
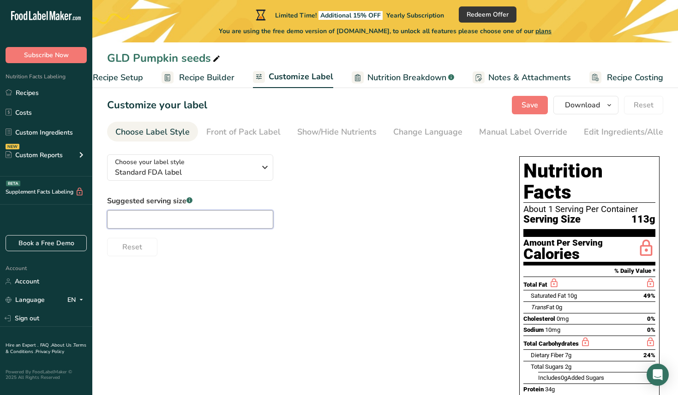
click at [173, 222] on input "text" at bounding box center [190, 219] width 166 height 18
type input "1/4 cup"
click at [186, 175] on span "Standard FDA label" at bounding box center [185, 172] width 141 height 11
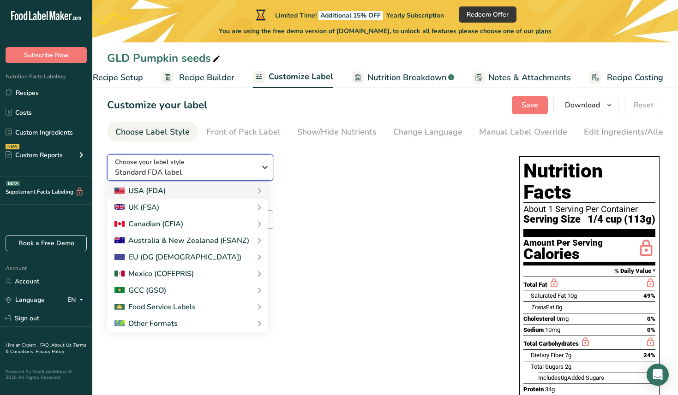
click at [186, 175] on span "Standard FDA label" at bounding box center [185, 172] width 141 height 11
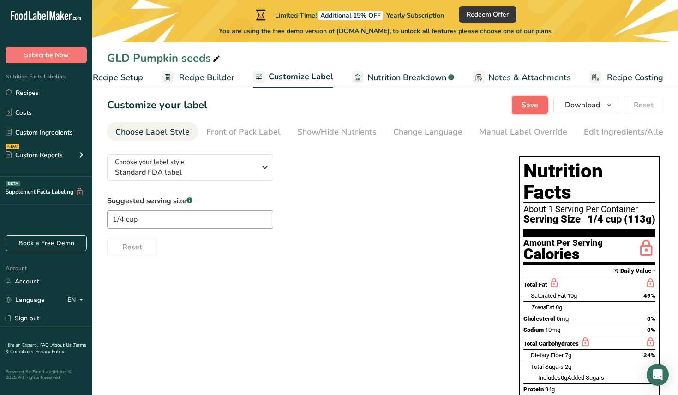
click at [532, 105] on span "Save" at bounding box center [529, 105] width 17 height 11
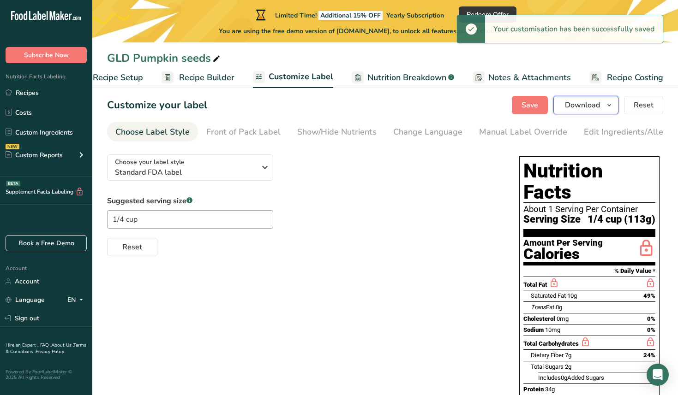
click at [583, 105] on span "Download" at bounding box center [582, 105] width 35 height 11
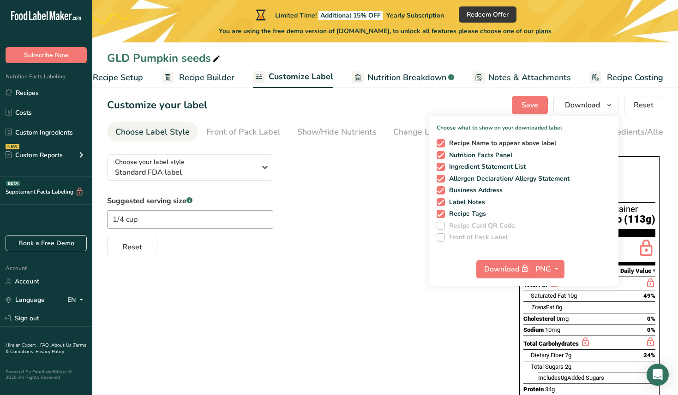
click at [441, 142] on span at bounding box center [440, 143] width 8 height 8
click at [441, 142] on input "Recipe Name to appear above label" at bounding box center [439, 143] width 6 height 6
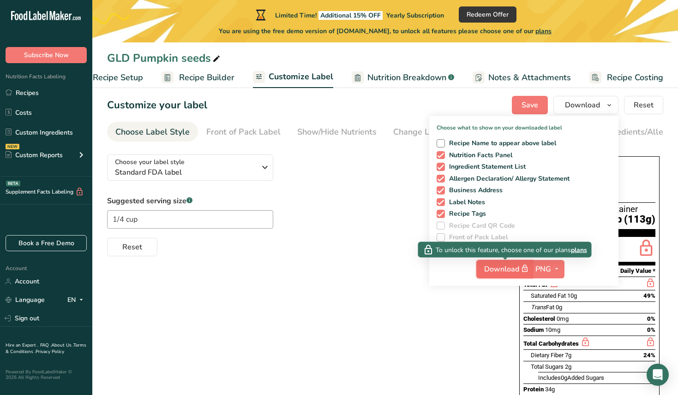
click at [506, 269] on span "Download" at bounding box center [507, 269] width 46 height 12
click at [579, 250] on span "plans" at bounding box center [579, 250] width 16 height 10
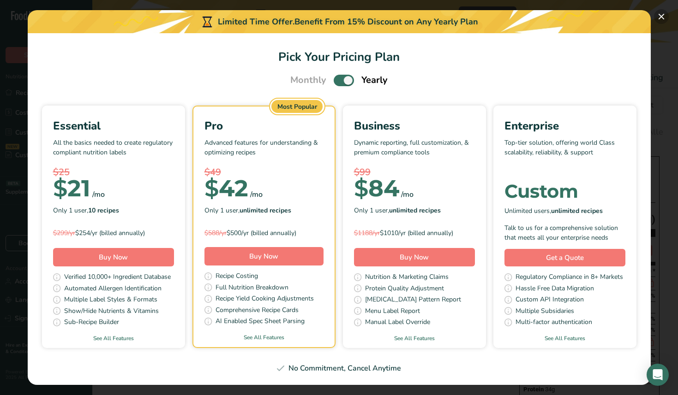
click at [659, 17] on button "Pick Your Pricing Plan Modal" at bounding box center [661, 16] width 15 height 15
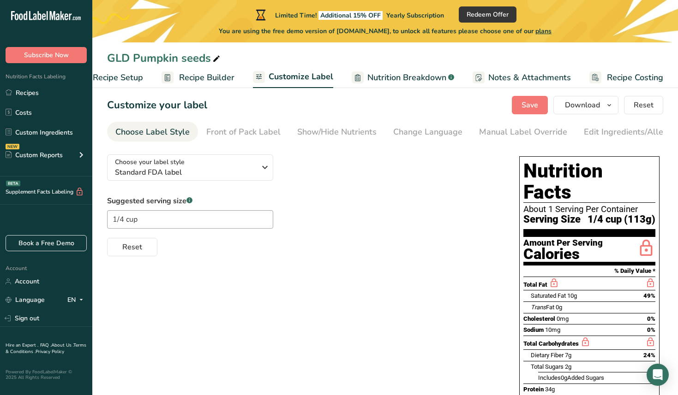
scroll to position [0, 0]
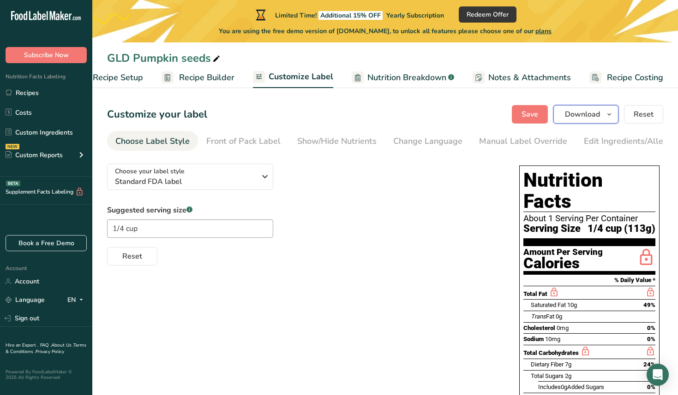
click at [588, 115] on span "Download" at bounding box center [582, 114] width 35 height 11
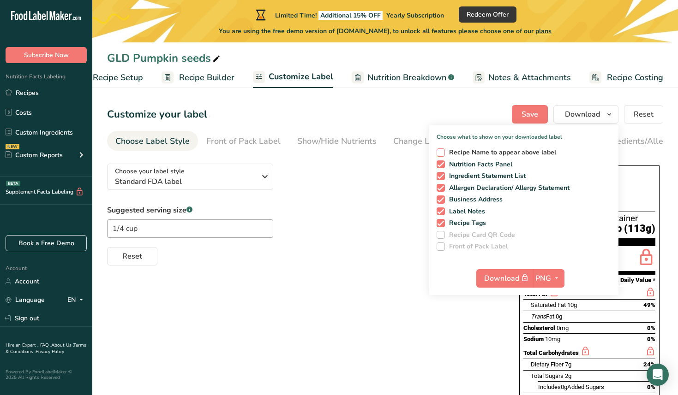
click at [446, 149] on span "Recipe Name to appear above label" at bounding box center [501, 153] width 112 height 8
click at [442, 149] on input "Recipe Name to appear above label" at bounding box center [439, 152] width 6 height 6
checkbox input "true"
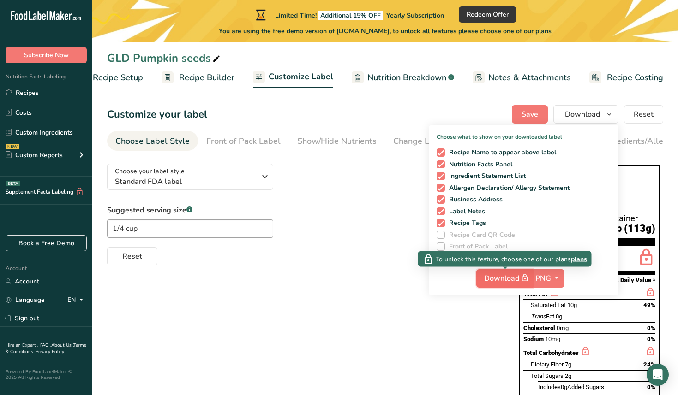
click at [508, 278] on span "Download" at bounding box center [507, 279] width 46 height 12
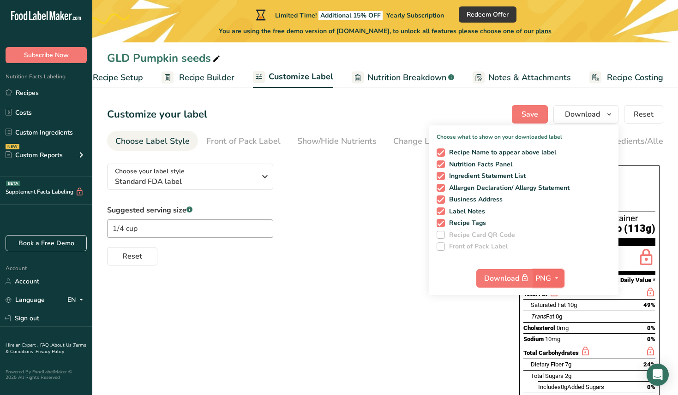
click at [557, 279] on icon "button" at bounding box center [556, 279] width 7 height 12
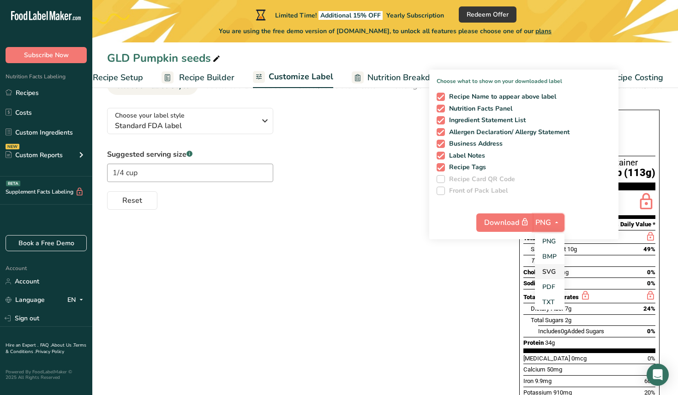
scroll to position [78, 0]
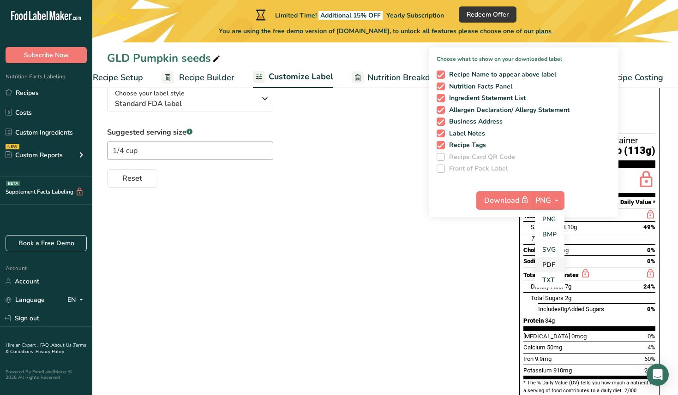
click at [549, 263] on link "PDF" at bounding box center [550, 264] width 30 height 15
click at [557, 200] on icon "button" at bounding box center [555, 201] width 7 height 12
click at [552, 220] on link "PNG" at bounding box center [549, 219] width 30 height 15
click at [557, 198] on icon "button" at bounding box center [556, 201] width 7 height 12
click at [554, 278] on link "TXT" at bounding box center [550, 280] width 30 height 15
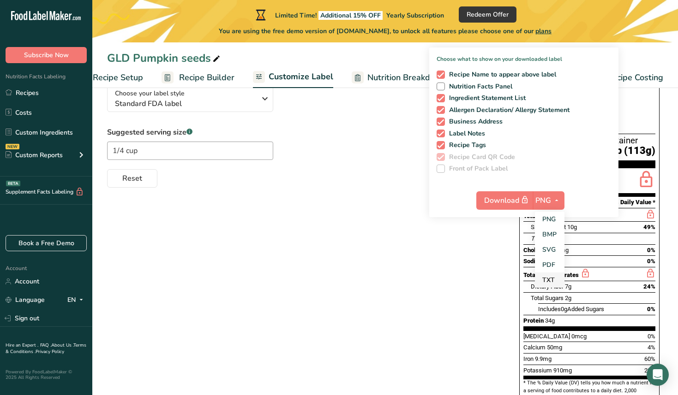
checkbox input "false"
checkbox input "true"
click at [555, 199] on icon "button" at bounding box center [555, 201] width 7 height 12
click at [552, 216] on link "PNG" at bounding box center [549, 219] width 30 height 15
click at [443, 143] on span at bounding box center [440, 145] width 8 height 8
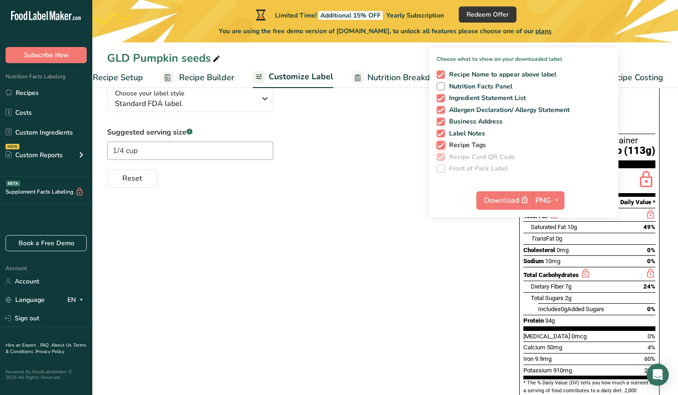
click at [442, 143] on input "Recipe Tags" at bounding box center [439, 145] width 6 height 6
checkbox input "false"
click at [443, 131] on span at bounding box center [440, 134] width 8 height 8
click at [442, 131] on input "Label Notes" at bounding box center [439, 134] width 6 height 6
checkbox input "false"
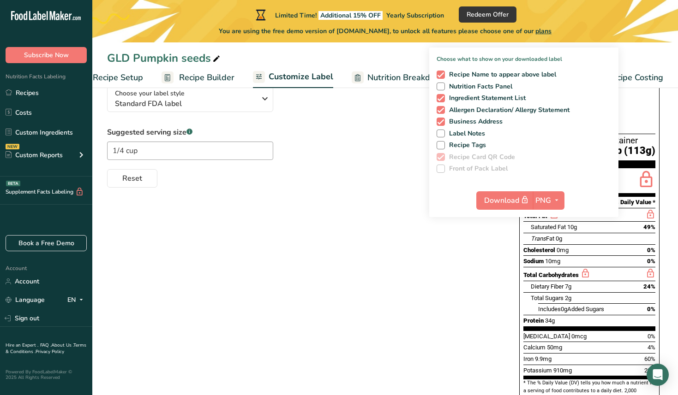
click at [441, 117] on div "Recipe Name to appear above label Nutrition Facts Panel Ingredient Statement Li…" at bounding box center [523, 120] width 189 height 106
click at [441, 121] on span at bounding box center [440, 122] width 8 height 8
click at [441, 121] on input "Business Address" at bounding box center [439, 122] width 6 height 6
checkbox input "false"
click at [441, 105] on div "Recipe Name to appear above label Nutrition Facts Panel Ingredient Statement Li…" at bounding box center [523, 120] width 189 height 106
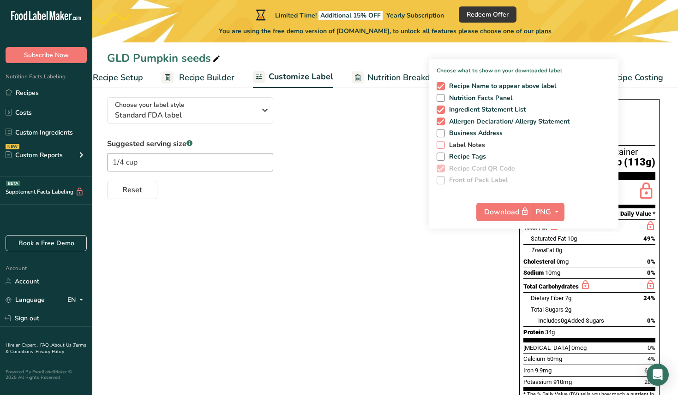
scroll to position [63, 0]
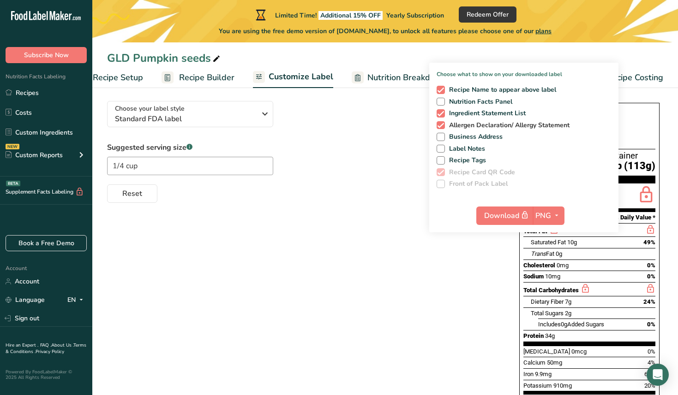
click at [441, 124] on span at bounding box center [440, 125] width 8 height 8
click at [441, 124] on input "Allergen Declaration/ Allergy Statement" at bounding box center [439, 125] width 6 height 6
checkbox input "false"
click at [441, 114] on span at bounding box center [440, 113] width 8 height 8
click at [441, 114] on input "Ingredient Statement List" at bounding box center [439, 113] width 6 height 6
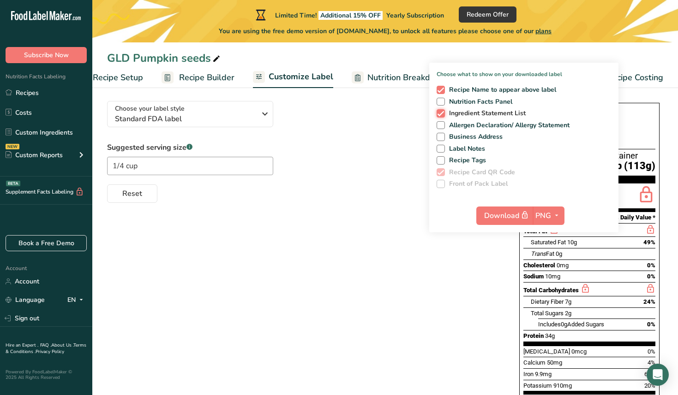
checkbox input "false"
click at [444, 89] on span at bounding box center [440, 90] width 8 height 8
click at [442, 89] on input "Recipe Name to appear above label" at bounding box center [439, 90] width 6 height 6
checkbox input "false"
click at [443, 102] on span at bounding box center [440, 102] width 8 height 8
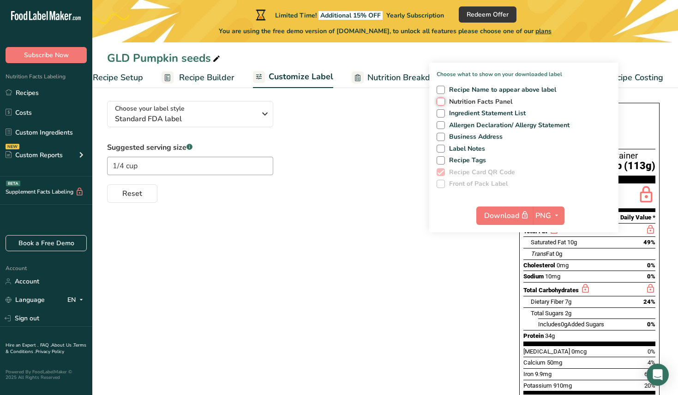
click at [442, 102] on input "Nutrition Facts Panel" at bounding box center [439, 102] width 6 height 6
checkbox input "true"
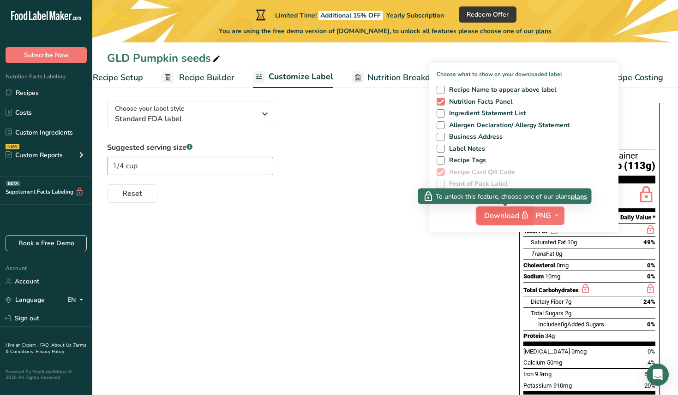
click at [507, 214] on span "Download" at bounding box center [507, 216] width 46 height 12
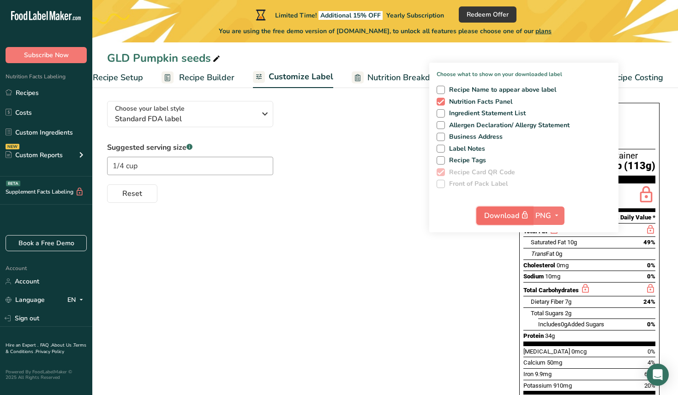
click at [507, 214] on span "Download" at bounding box center [507, 216] width 46 height 12
click at [162, 115] on span "Standard FDA label" at bounding box center [185, 118] width 141 height 11
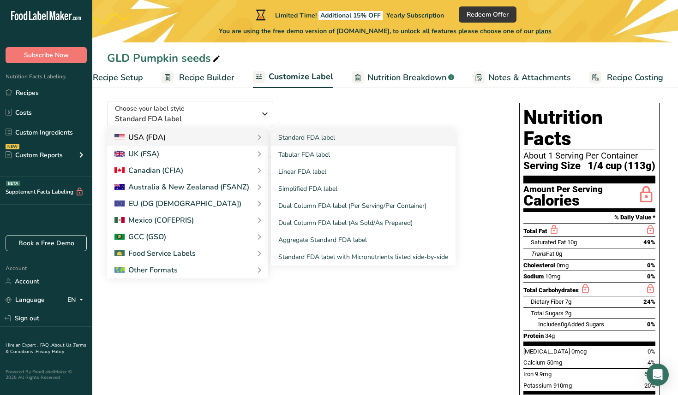
click at [144, 134] on div "USA (FDA)" at bounding box center [139, 137] width 51 height 11
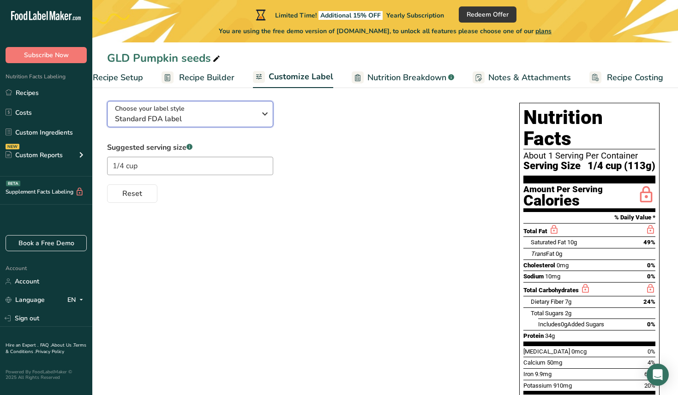
click at [161, 121] on span "Standard FDA label" at bounding box center [185, 118] width 141 height 11
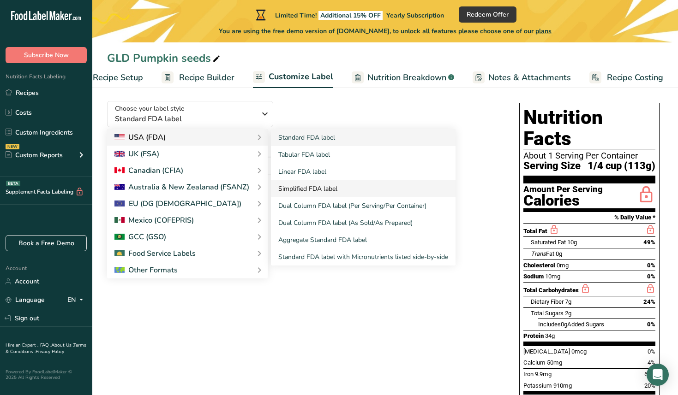
click at [300, 190] on link "Simplified FDA label" at bounding box center [363, 188] width 184 height 17
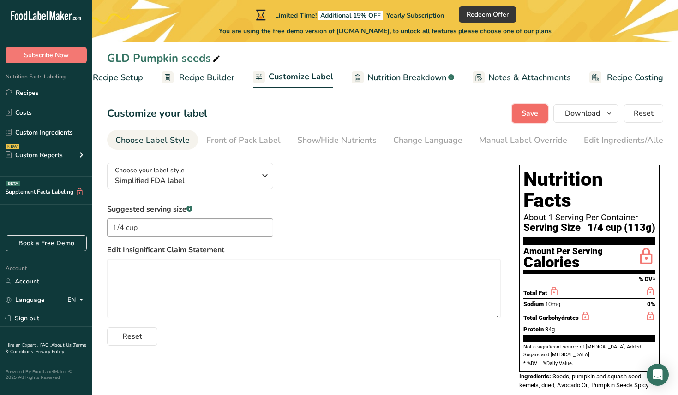
click at [524, 112] on span "Save" at bounding box center [529, 113] width 17 height 11
click at [192, 179] on span "Simplified FDA label" at bounding box center [185, 180] width 141 height 11
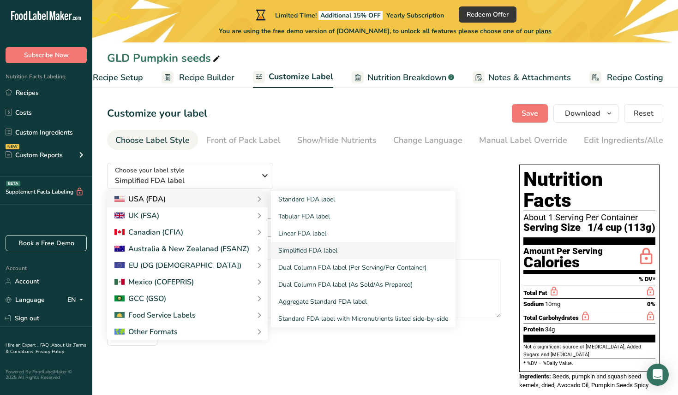
click at [162, 198] on div "USA (FDA)" at bounding box center [139, 199] width 51 height 11
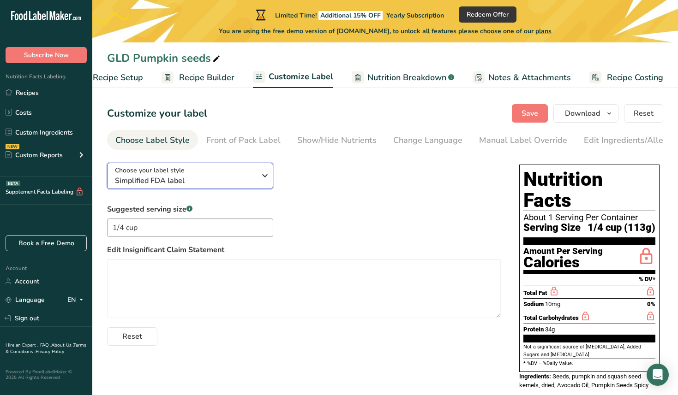
click at [171, 180] on span "Simplified FDA label" at bounding box center [185, 180] width 141 height 11
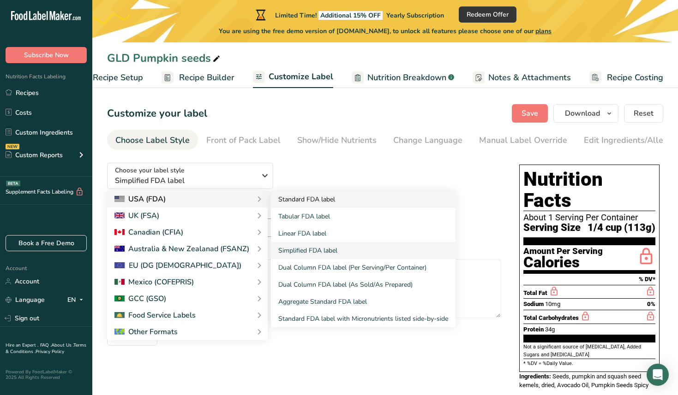
click at [320, 200] on link "Standard FDA label" at bounding box center [363, 199] width 184 height 17
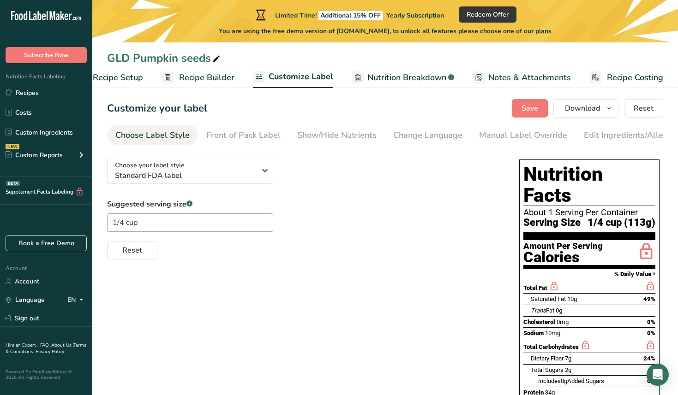
scroll to position [0, 0]
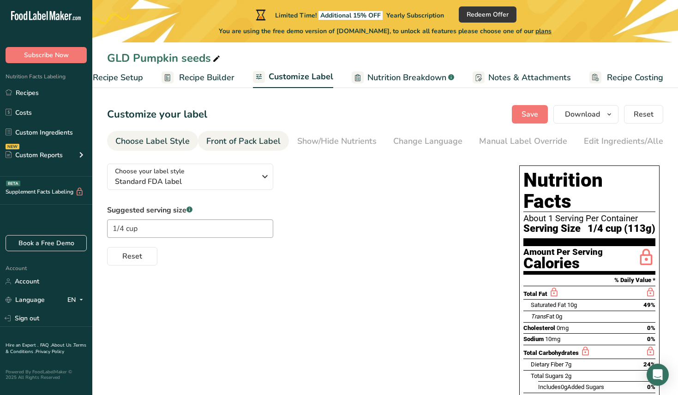
click at [251, 144] on div "Front of Pack Label" at bounding box center [243, 141] width 74 height 12
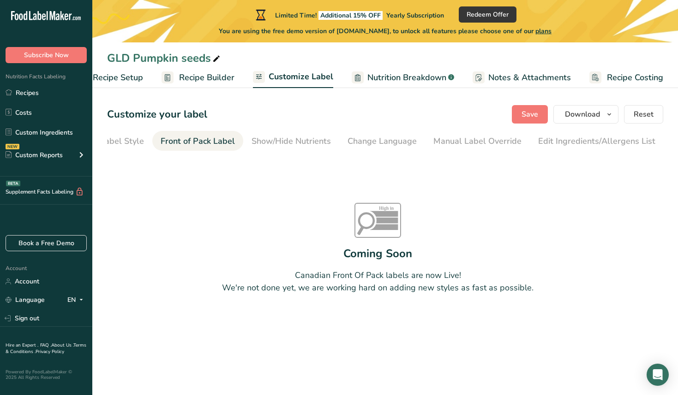
scroll to position [0, 89]
click at [333, 138] on div "Change Language" at bounding box center [337, 141] width 69 height 12
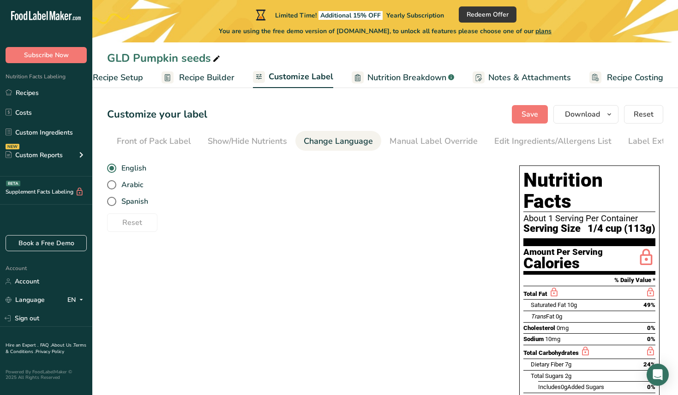
scroll to position [0, 114]
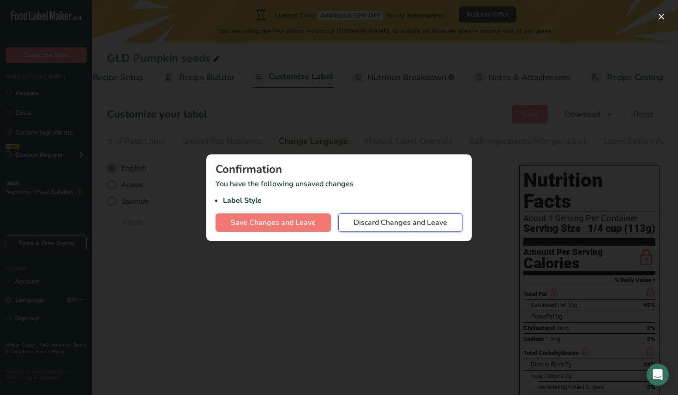
click at [359, 224] on span "Discard Changes and Leave" at bounding box center [400, 222] width 94 height 11
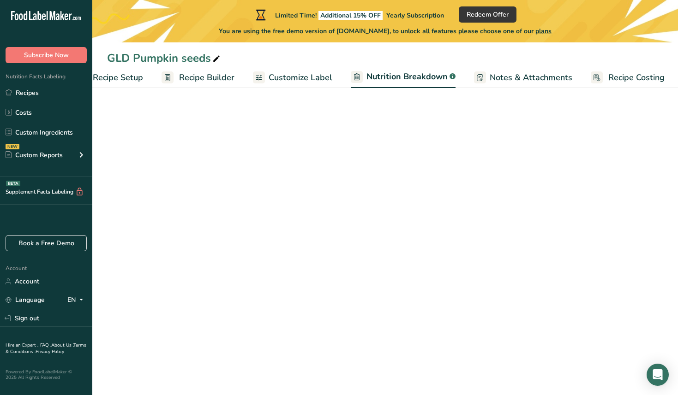
select select "Calories"
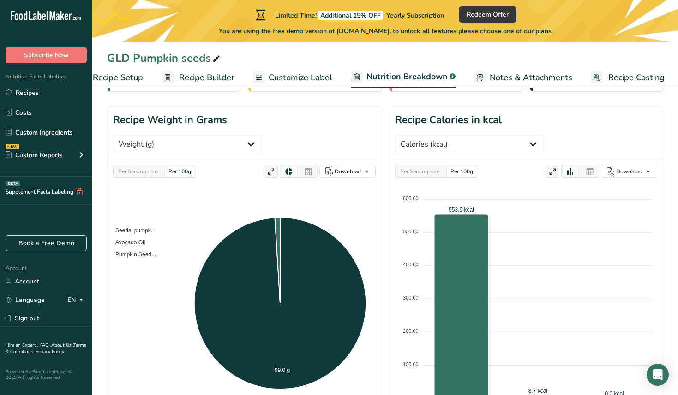
scroll to position [94, 0]
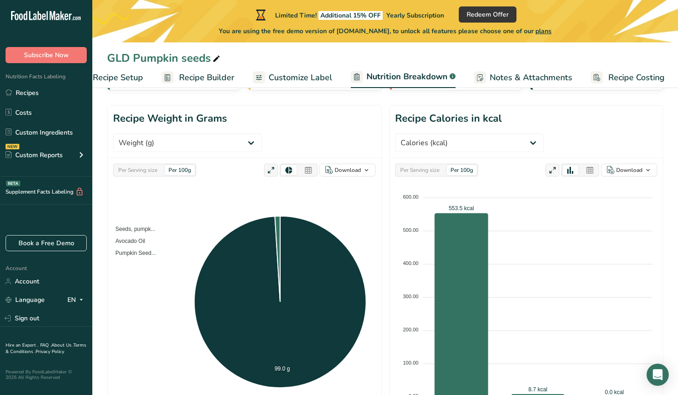
click at [290, 74] on span "Customize Label" at bounding box center [300, 77] width 64 height 12
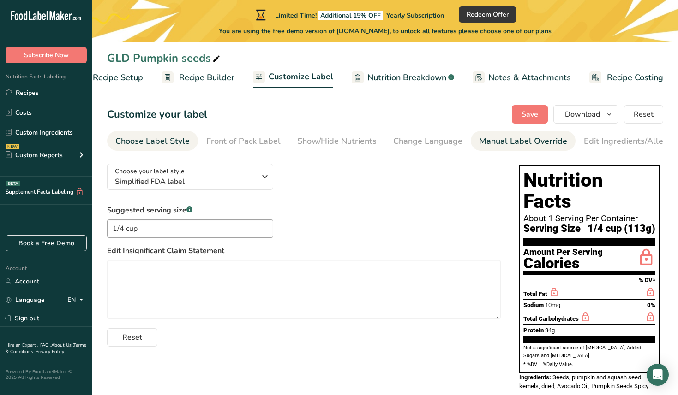
click at [490, 139] on div "Manual Label Override" at bounding box center [523, 141] width 88 height 12
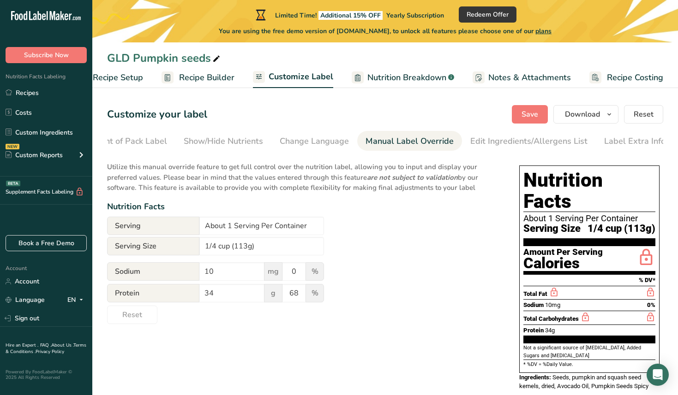
scroll to position [0, 114]
click at [232, 227] on input "About 1 Serving Per Container" at bounding box center [261, 226] width 125 height 18
click at [259, 230] on input "About 4 Serving Per Container" at bounding box center [261, 226] width 125 height 18
type input "About 4 Servings Per Container"
click at [533, 116] on span "Save" at bounding box center [529, 114] width 17 height 11
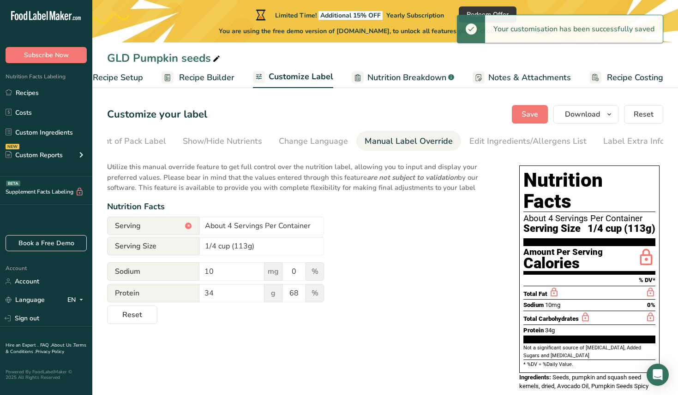
click at [413, 332] on div "Choose your label style Simplified FDA label USA (FDA) Standard FDA label Tabul…" at bounding box center [385, 278] width 556 height 244
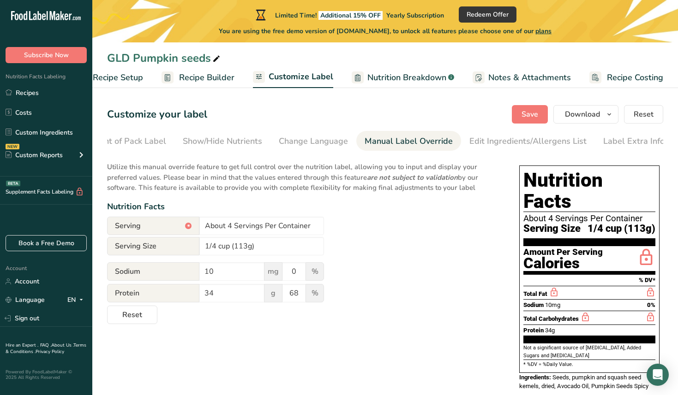
scroll to position [1, 0]
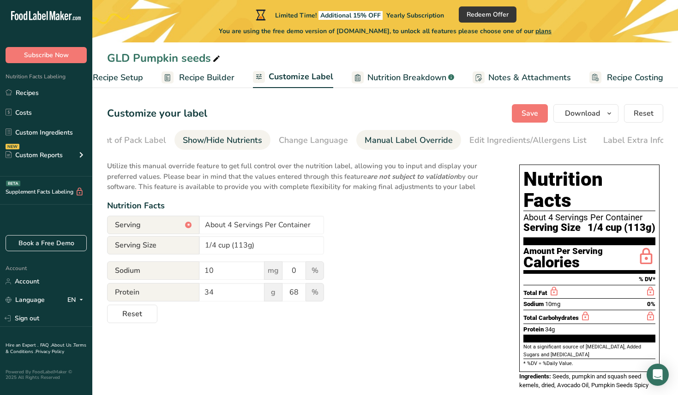
click at [221, 139] on div "Show/Hide Nutrients" at bounding box center [222, 140] width 79 height 12
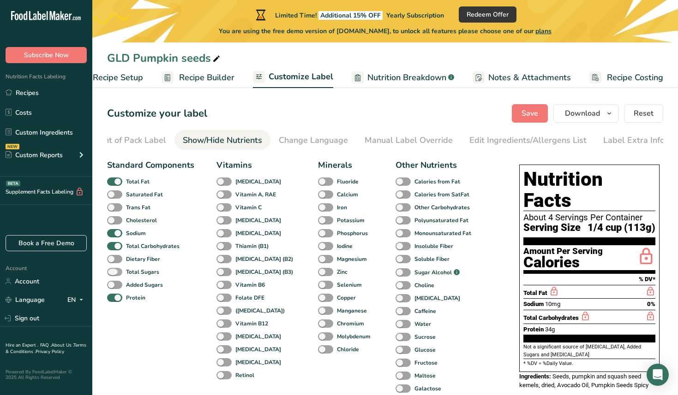
click at [113, 273] on span at bounding box center [114, 272] width 15 height 9
click at [113, 273] on input "Total Sugars" at bounding box center [110, 272] width 6 height 6
checkbox input "true"
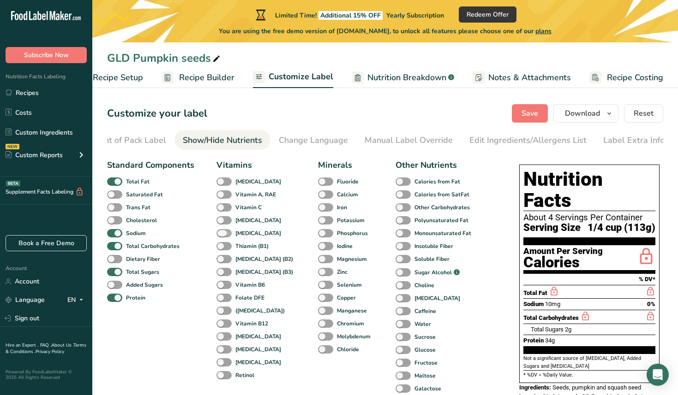
click at [222, 235] on span at bounding box center [223, 233] width 15 height 9
click at [222, 235] on input "[MEDICAL_DATA]" at bounding box center [219, 233] width 6 height 6
checkbox input "true"
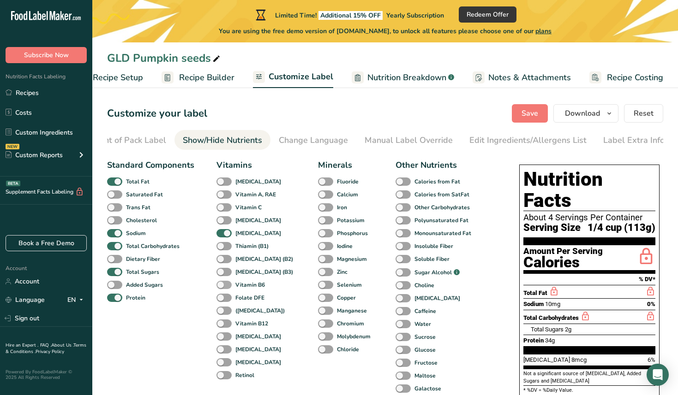
click at [224, 286] on span at bounding box center [223, 285] width 15 height 9
click at [222, 286] on input "Vitamin B6" at bounding box center [219, 285] width 6 height 6
checkbox input "true"
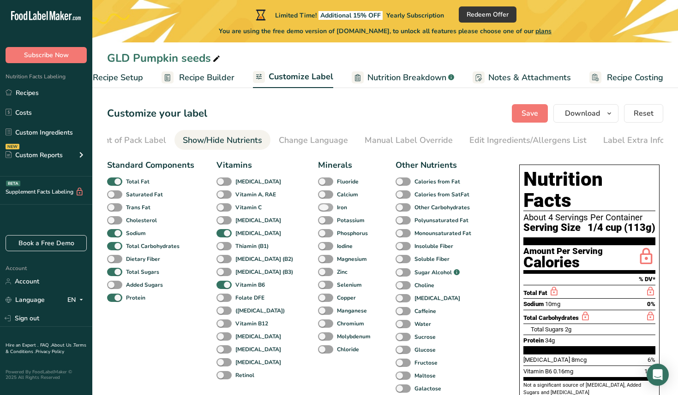
click at [318, 210] on span at bounding box center [325, 207] width 15 height 9
click at [318, 210] on input "Iron" at bounding box center [321, 207] width 6 height 6
checkbox input "true"
click at [318, 222] on span at bounding box center [325, 220] width 15 height 9
click at [318, 222] on input "Potassium" at bounding box center [321, 220] width 6 height 6
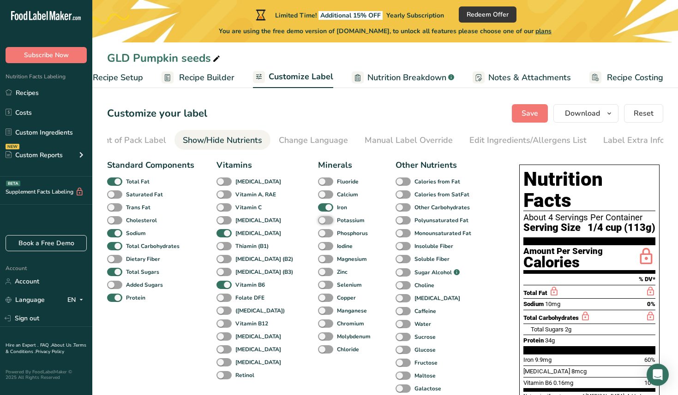
checkbox input "true"
click at [318, 259] on span at bounding box center [325, 259] width 15 height 9
click at [318, 259] on input "Magnesium" at bounding box center [321, 259] width 6 height 6
checkbox input "true"
click at [318, 309] on span at bounding box center [325, 311] width 15 height 9
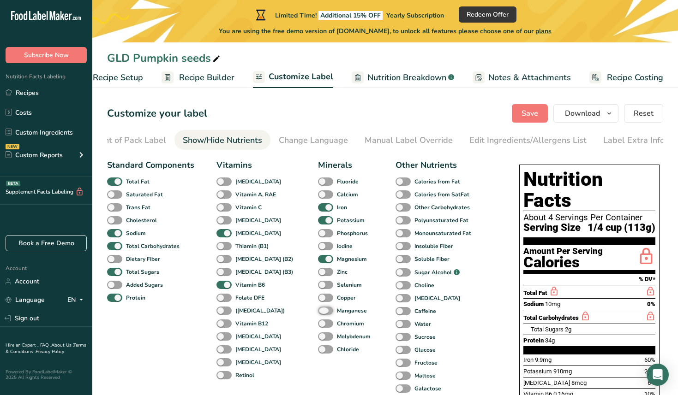
click at [318, 309] on input "Manganese" at bounding box center [321, 311] width 6 height 6
checkbox input "true"
click at [318, 272] on span at bounding box center [325, 272] width 15 height 9
click at [318, 272] on input "Zinc" at bounding box center [321, 272] width 6 height 6
checkbox input "true"
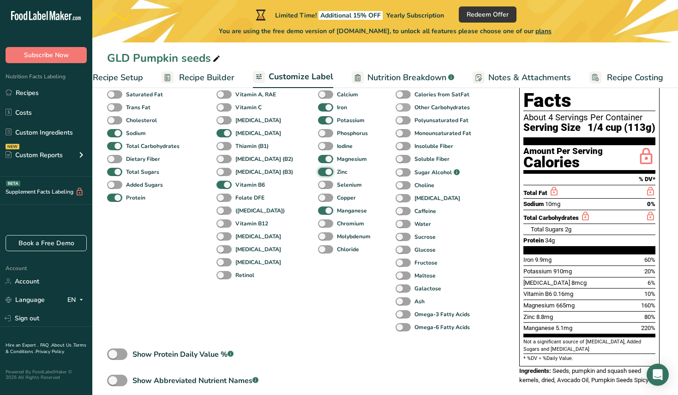
scroll to position [100, 0]
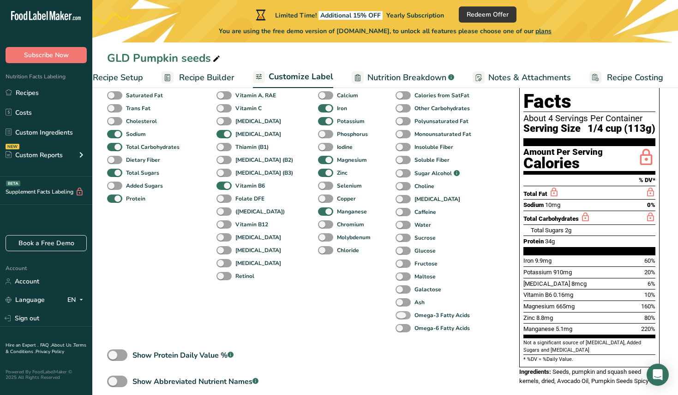
click at [395, 316] on span at bounding box center [402, 315] width 15 height 9
click at [395, 316] on input "Omega-3 Fatty Acids" at bounding box center [398, 315] width 6 height 6
checkbox input "true"
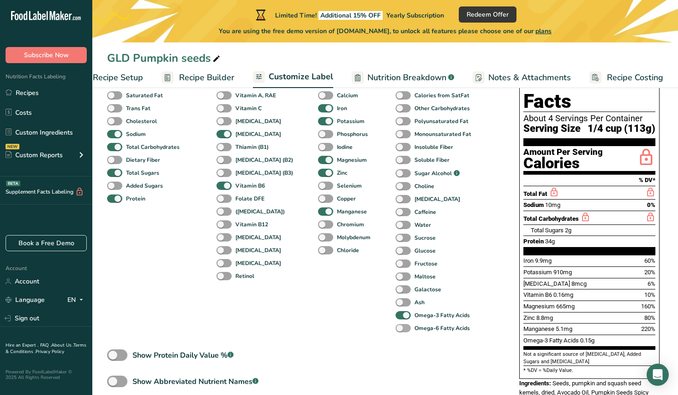
click at [395, 328] on span at bounding box center [402, 328] width 15 height 9
click at [395, 328] on input "Omega-6 Fatty Acids" at bounding box center [398, 328] width 6 height 6
checkbox input "true"
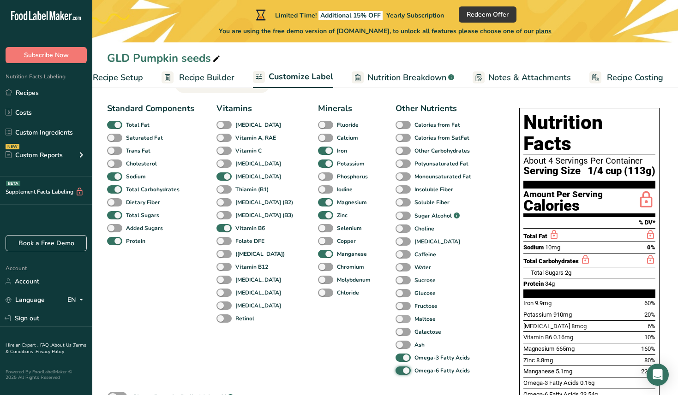
scroll to position [56, 0]
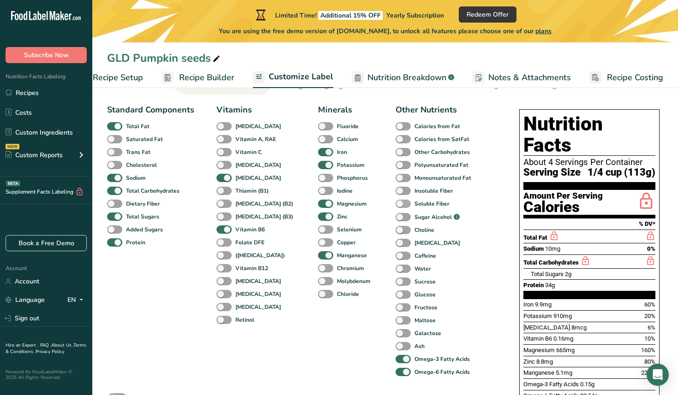
click at [395, 205] on span at bounding box center [402, 204] width 15 height 9
click at [395, 205] on input "Soluble Fiber" at bounding box center [398, 204] width 6 height 6
checkbox input "true"
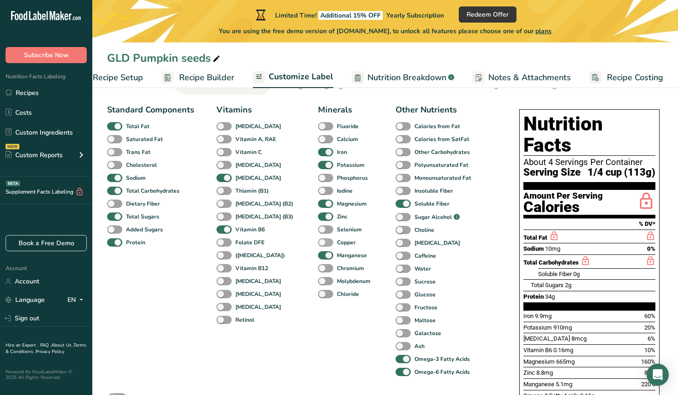
click at [318, 242] on span at bounding box center [325, 242] width 15 height 9
click at [318, 242] on input "Copper" at bounding box center [321, 242] width 6 height 6
checkbox input "true"
click at [318, 231] on span at bounding box center [325, 230] width 15 height 9
click at [318, 231] on input "Selenium" at bounding box center [321, 229] width 6 height 6
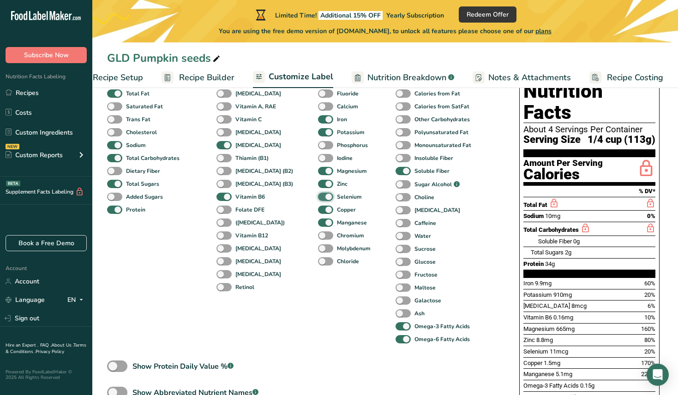
scroll to position [92, 0]
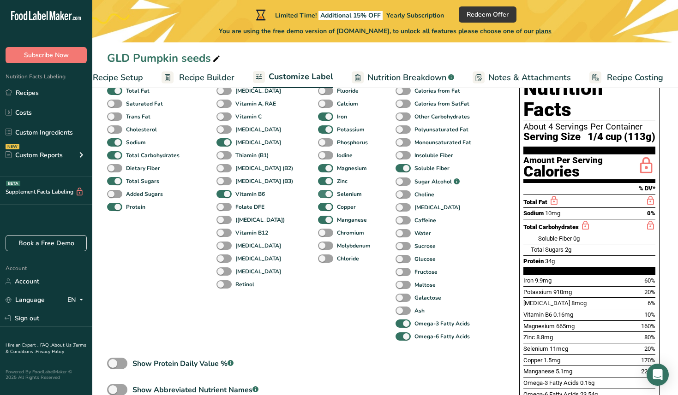
click at [318, 196] on span at bounding box center [325, 194] width 15 height 9
click at [318, 196] on input "Selenium" at bounding box center [321, 194] width 6 height 6
checkbox input "false"
click at [318, 157] on span at bounding box center [325, 155] width 15 height 9
click at [318, 157] on input "Iodine" at bounding box center [321, 155] width 6 height 6
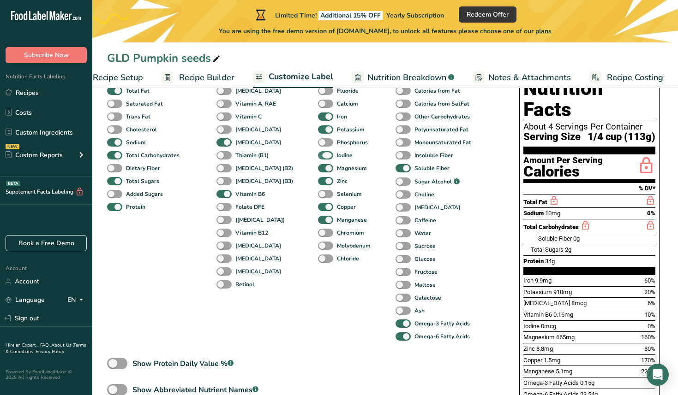
click at [318, 156] on span at bounding box center [325, 155] width 15 height 9
click at [318, 156] on input "Iodine" at bounding box center [321, 155] width 6 height 6
checkbox input "false"
click at [318, 142] on span at bounding box center [325, 142] width 15 height 9
click at [318, 142] on input "Phosphorus" at bounding box center [321, 142] width 6 height 6
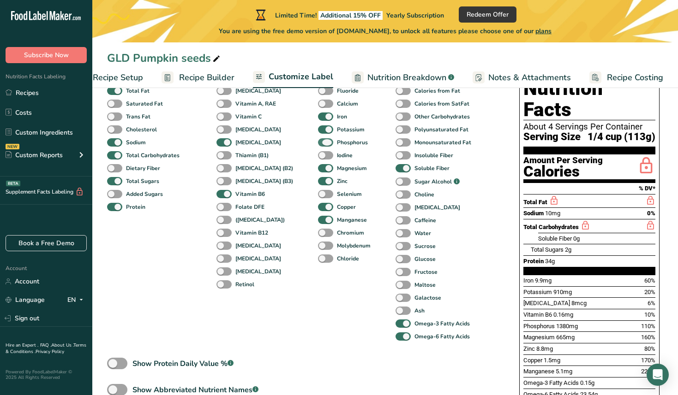
click at [318, 142] on span at bounding box center [325, 142] width 15 height 9
click at [318, 142] on input "Phosphorus" at bounding box center [321, 142] width 6 height 6
checkbox input "false"
click at [318, 106] on span at bounding box center [325, 104] width 15 height 9
click at [318, 106] on input "Calcium" at bounding box center [321, 104] width 6 height 6
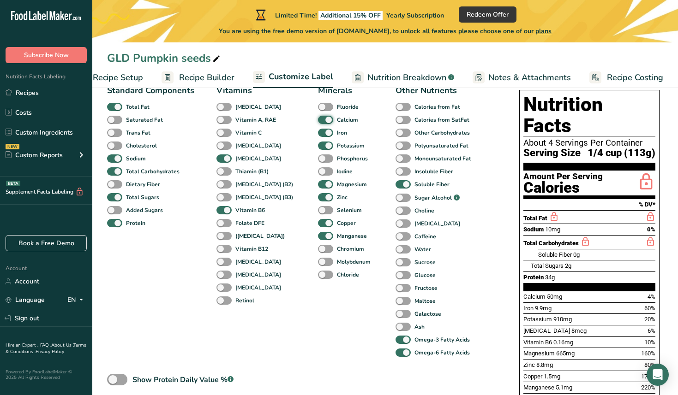
scroll to position [71, 0]
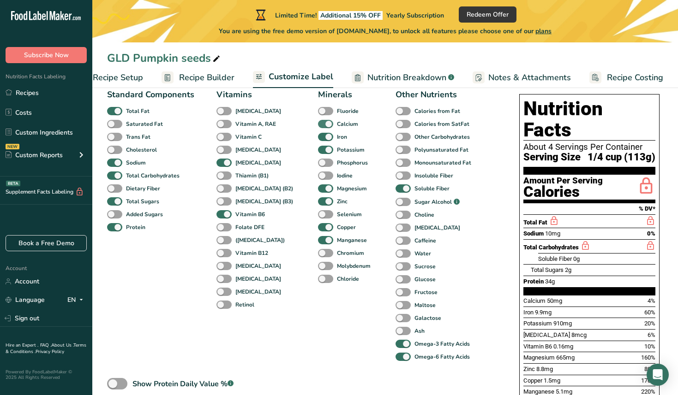
click at [318, 125] on span at bounding box center [325, 124] width 15 height 9
click at [318, 125] on input "Calcium" at bounding box center [321, 124] width 6 height 6
checkbox input "false"
click at [225, 111] on span at bounding box center [223, 111] width 15 height 9
click at [222, 111] on input "[MEDICAL_DATA]" at bounding box center [219, 111] width 6 height 6
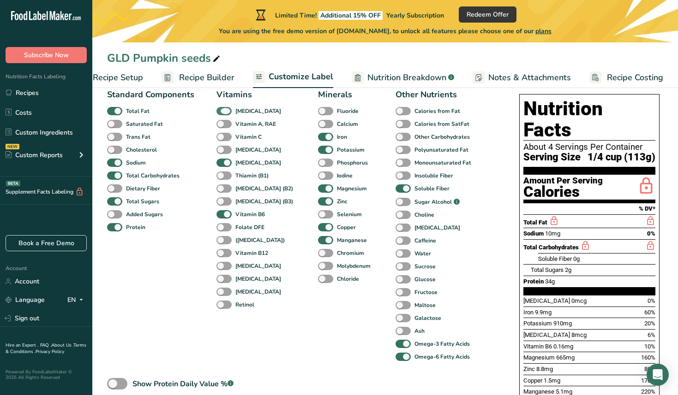
click at [225, 111] on span at bounding box center [223, 111] width 15 height 9
click at [222, 111] on input "[MEDICAL_DATA]" at bounding box center [219, 111] width 6 height 6
checkbox input "false"
click at [224, 127] on span at bounding box center [223, 124] width 15 height 9
click at [222, 127] on input "Vitamin A, RAE" at bounding box center [219, 124] width 6 height 6
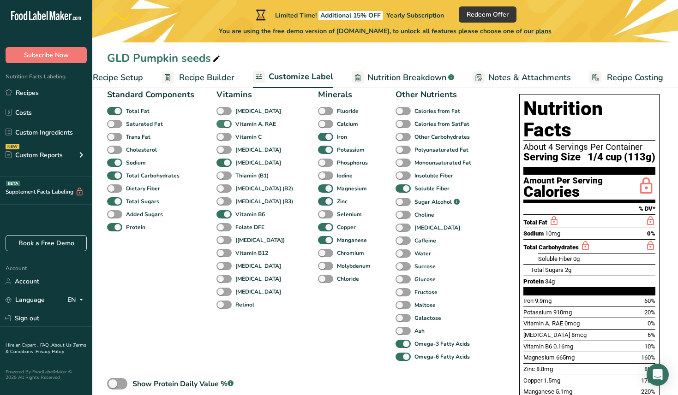
click at [224, 126] on span at bounding box center [223, 124] width 15 height 9
click at [222, 126] on input "Vitamin A, RAE" at bounding box center [219, 124] width 6 height 6
checkbox input "false"
click at [226, 149] on span at bounding box center [223, 150] width 15 height 9
click at [222, 149] on input "[MEDICAL_DATA]" at bounding box center [219, 150] width 6 height 6
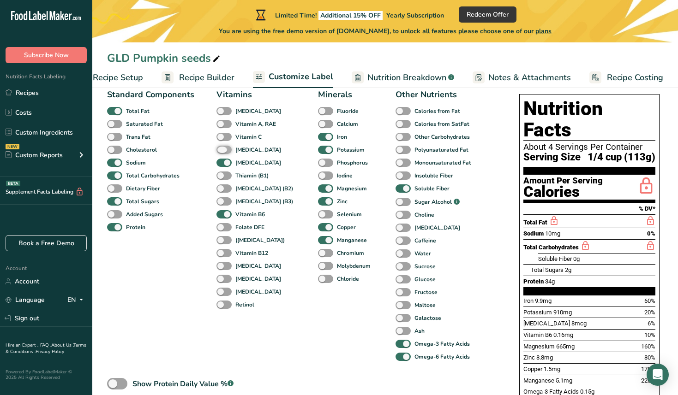
checkbox input "true"
click at [222, 164] on span at bounding box center [223, 163] width 15 height 9
click at [222, 164] on input "[MEDICAL_DATA]" at bounding box center [219, 163] width 6 height 6
checkbox input "false"
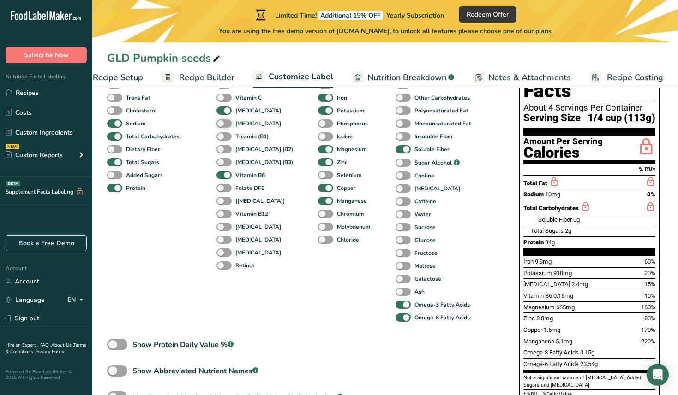
scroll to position [114, 0]
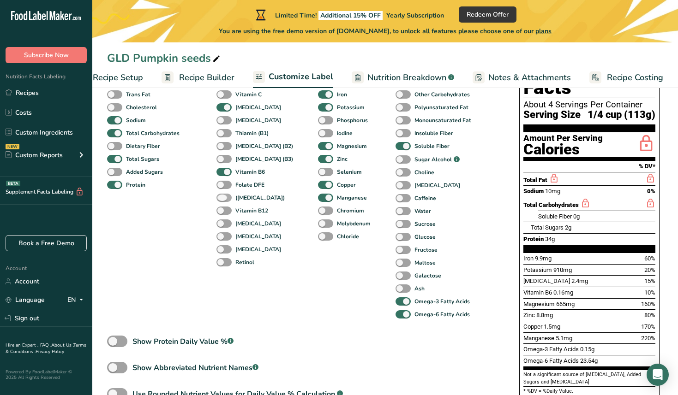
click at [225, 197] on span at bounding box center [223, 198] width 15 height 9
click at [222, 197] on input "([MEDICAL_DATA])" at bounding box center [219, 198] width 6 height 6
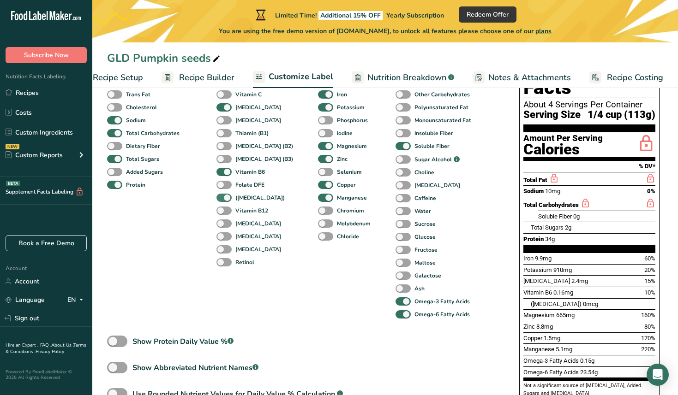
click at [225, 198] on span at bounding box center [223, 198] width 15 height 9
click at [222, 198] on input "([MEDICAL_DATA])" at bounding box center [219, 198] width 6 height 6
checkbox input "false"
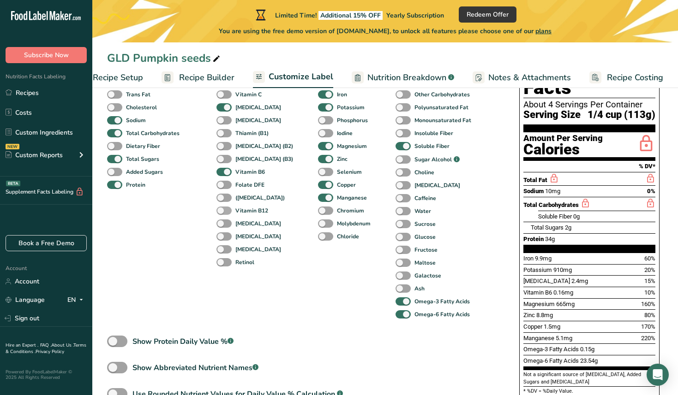
click at [223, 214] on span at bounding box center [223, 211] width 15 height 9
click at [222, 214] on input "Vitamin B12" at bounding box center [219, 211] width 6 height 6
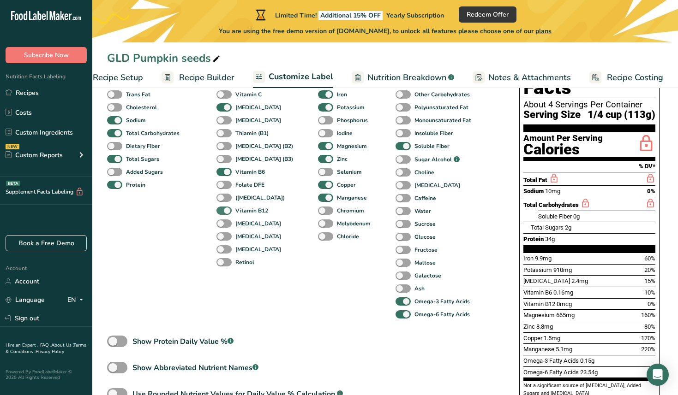
click at [223, 214] on span at bounding box center [223, 211] width 15 height 9
click at [222, 214] on input "Vitamin B12" at bounding box center [219, 211] width 6 height 6
checkbox input "false"
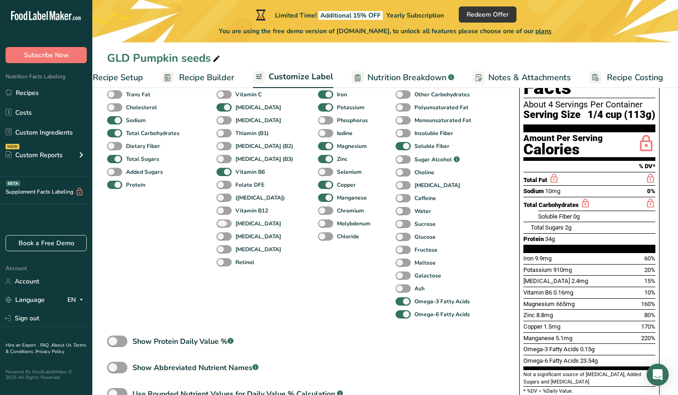
click at [223, 226] on span at bounding box center [223, 224] width 15 height 9
click at [222, 226] on input "[MEDICAL_DATA]" at bounding box center [219, 223] width 6 height 6
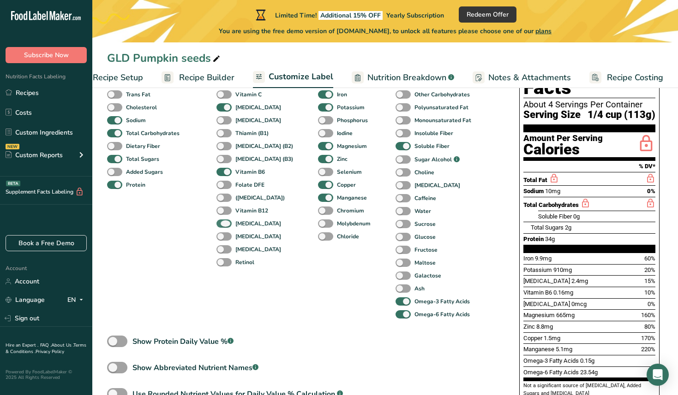
click at [223, 225] on span at bounding box center [223, 224] width 15 height 9
click at [222, 225] on input "[MEDICAL_DATA]" at bounding box center [219, 223] width 6 height 6
checkbox input "false"
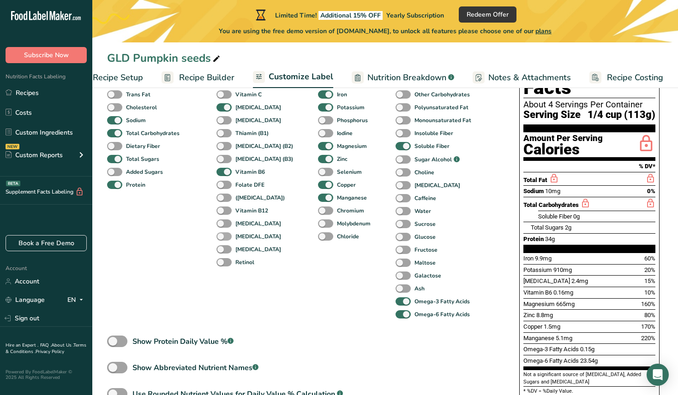
click at [223, 238] on span at bounding box center [223, 236] width 15 height 9
click at [222, 238] on input "[MEDICAL_DATA]" at bounding box center [219, 236] width 6 height 6
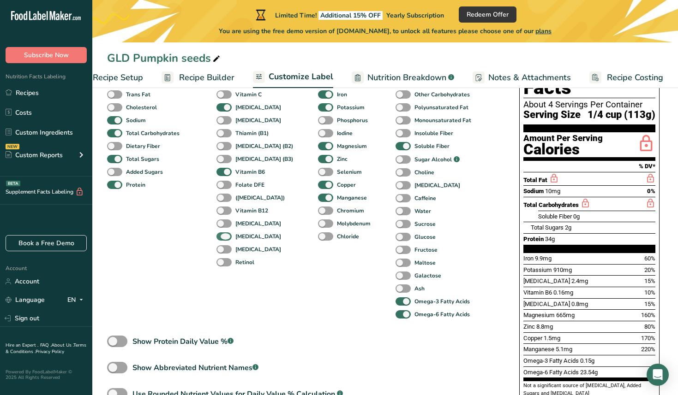
click at [224, 237] on span at bounding box center [223, 236] width 15 height 9
click at [222, 237] on input "[MEDICAL_DATA]" at bounding box center [219, 236] width 6 height 6
checkbox input "false"
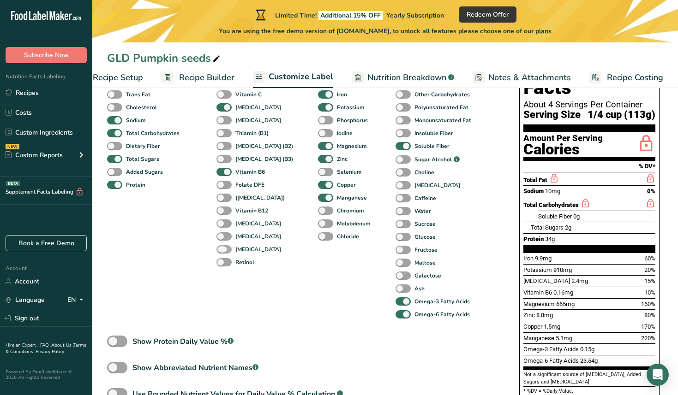
click at [225, 251] on span at bounding box center [223, 249] width 15 height 9
click at [222, 251] on input "[MEDICAL_DATA]" at bounding box center [219, 249] width 6 height 6
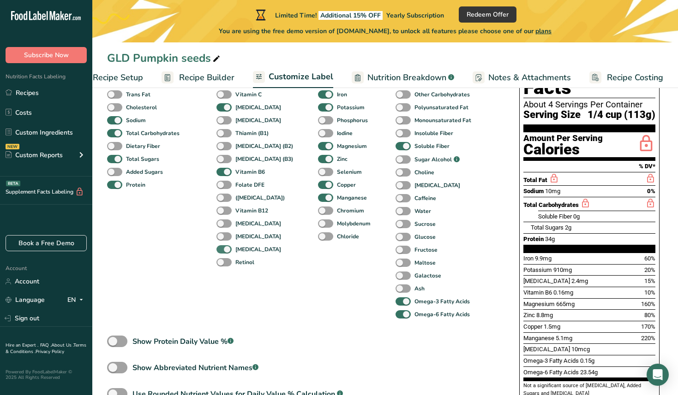
click at [223, 250] on span at bounding box center [223, 249] width 15 height 9
click at [222, 250] on input "[MEDICAL_DATA]" at bounding box center [219, 249] width 6 height 6
checkbox input "false"
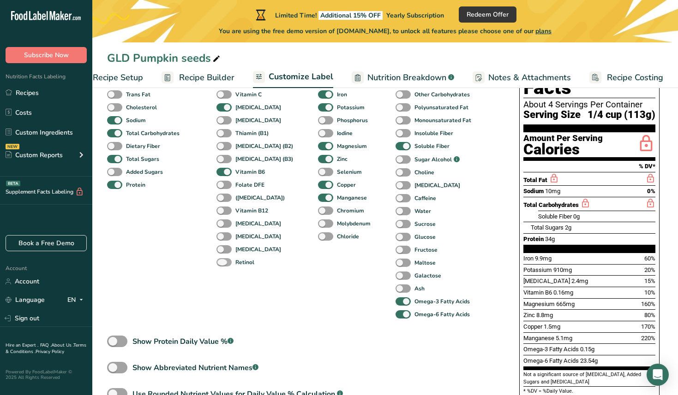
click at [223, 262] on span at bounding box center [223, 262] width 15 height 9
click at [222, 262] on input "Retinol" at bounding box center [219, 262] width 6 height 6
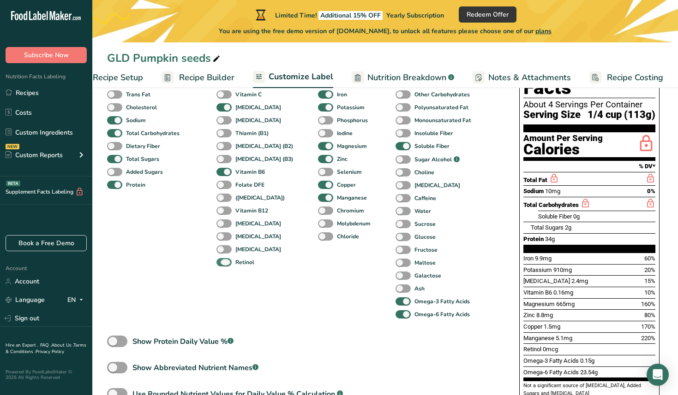
click at [223, 262] on span at bounding box center [223, 262] width 15 height 9
click at [222, 262] on input "Retinol" at bounding box center [219, 262] width 6 height 6
checkbox input "false"
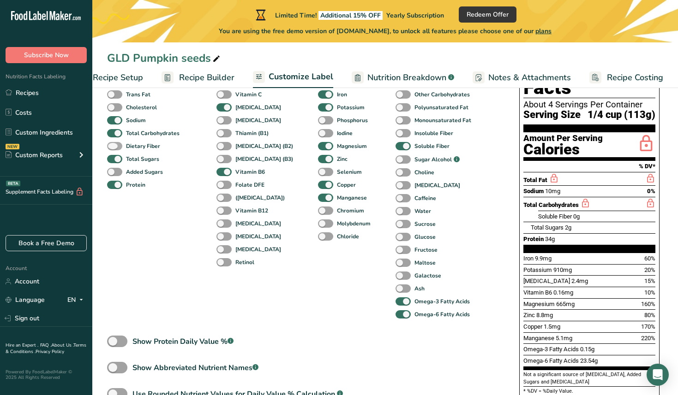
click at [114, 148] on span at bounding box center [114, 146] width 15 height 9
click at [113, 148] on input "Dietary Fiber" at bounding box center [110, 146] width 6 height 6
checkbox input "true"
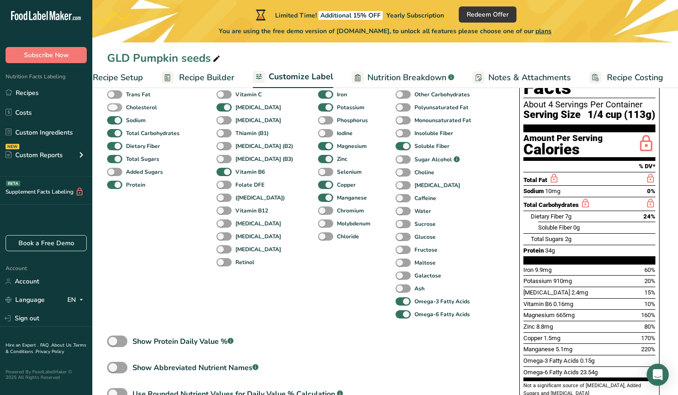
click at [115, 107] on span at bounding box center [114, 107] width 15 height 9
click at [113, 107] on input "Cholesterol" at bounding box center [110, 107] width 6 height 6
checkbox input "true"
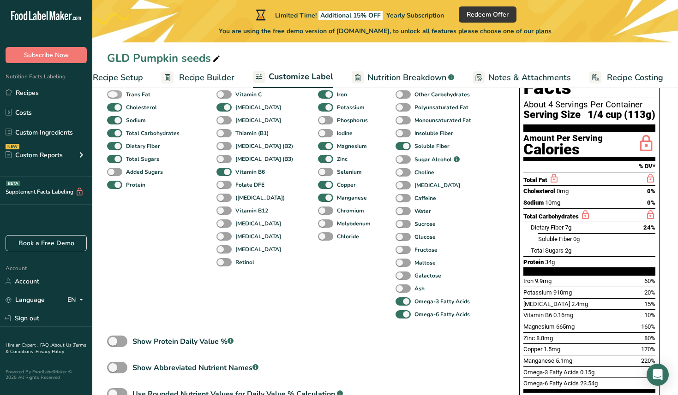
click at [114, 95] on span at bounding box center [114, 94] width 15 height 9
click at [113, 95] on input "Trans Fat" at bounding box center [110, 94] width 6 height 6
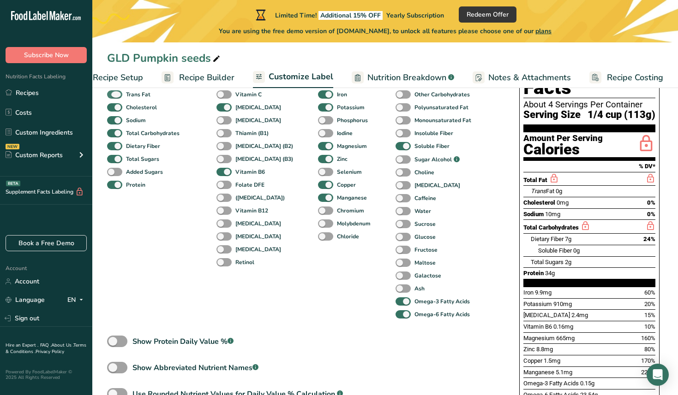
click at [114, 95] on span at bounding box center [114, 94] width 15 height 9
click at [113, 95] on input "Trans Fat" at bounding box center [110, 94] width 6 height 6
checkbox input "false"
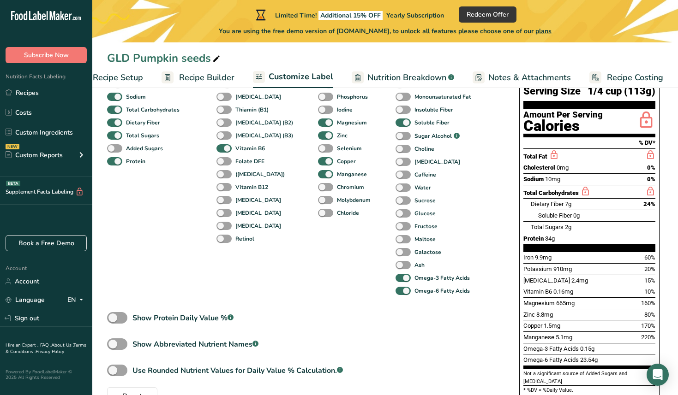
scroll to position [165, 0]
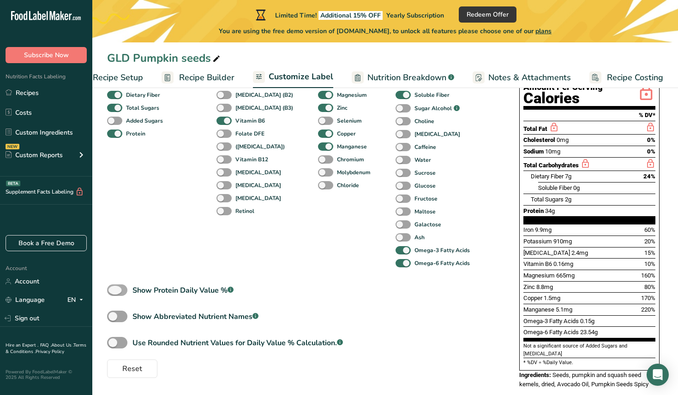
click at [119, 292] on span at bounding box center [117, 291] width 20 height 12
click at [113, 292] on input "Show Protein Daily Value % .a-a{fill:#347362;}.b-a{fill:#fff;}" at bounding box center [110, 290] width 6 height 6
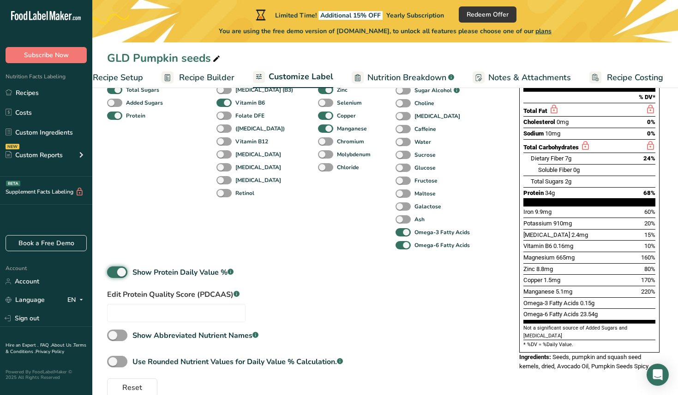
scroll to position [180, 0]
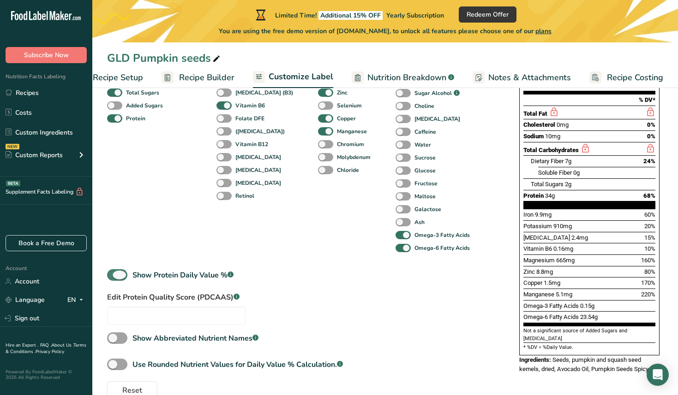
click at [115, 277] on span at bounding box center [117, 275] width 20 height 12
click at [113, 277] on input "Show Protein Daily Value % .a-a{fill:#347362;}.b-a{fill:#fff;}" at bounding box center [110, 275] width 6 height 6
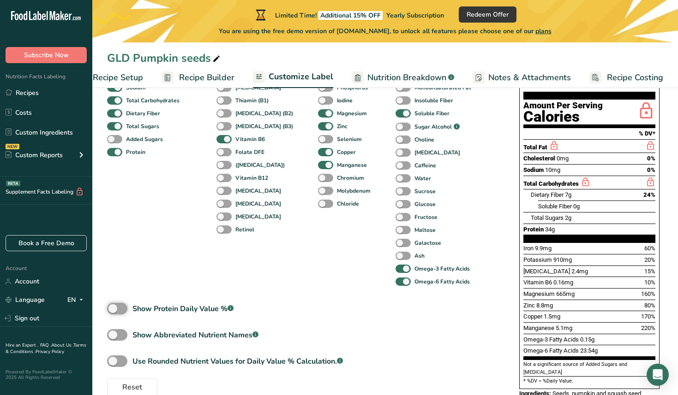
scroll to position [150, 0]
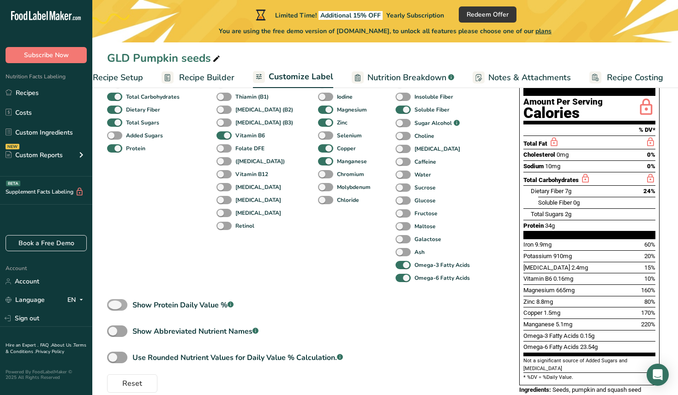
click at [115, 307] on span at bounding box center [117, 305] width 20 height 12
click at [113, 307] on input "Show Protein Daily Value % .a-a{fill:#347362;}.b-a{fill:#fff;}" at bounding box center [110, 305] width 6 height 6
checkbox input "true"
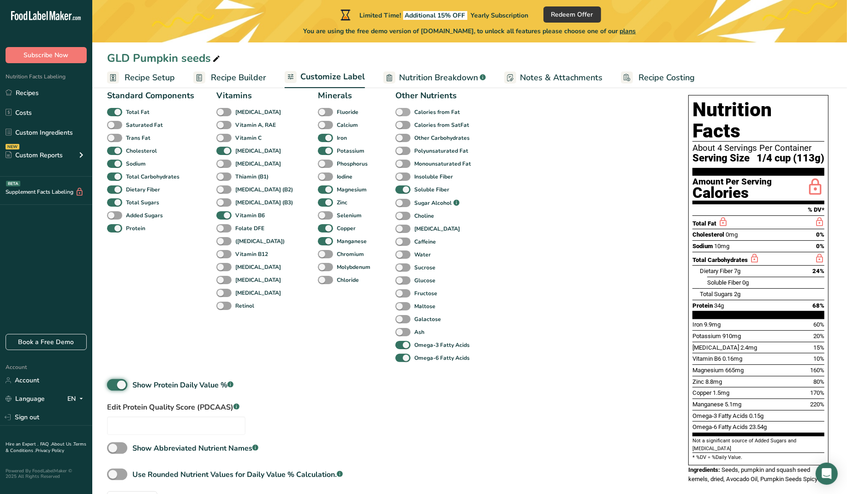
scroll to position [58, 0]
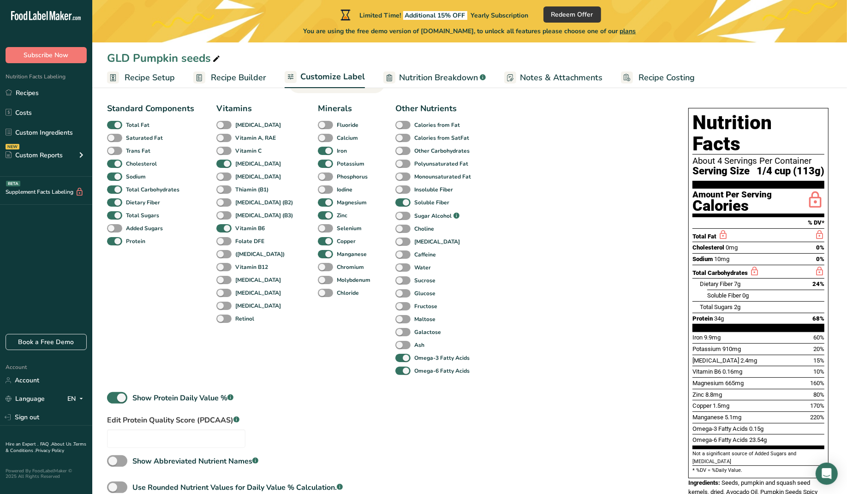
click at [659, 75] on span "Recipe Costing" at bounding box center [666, 77] width 56 height 12
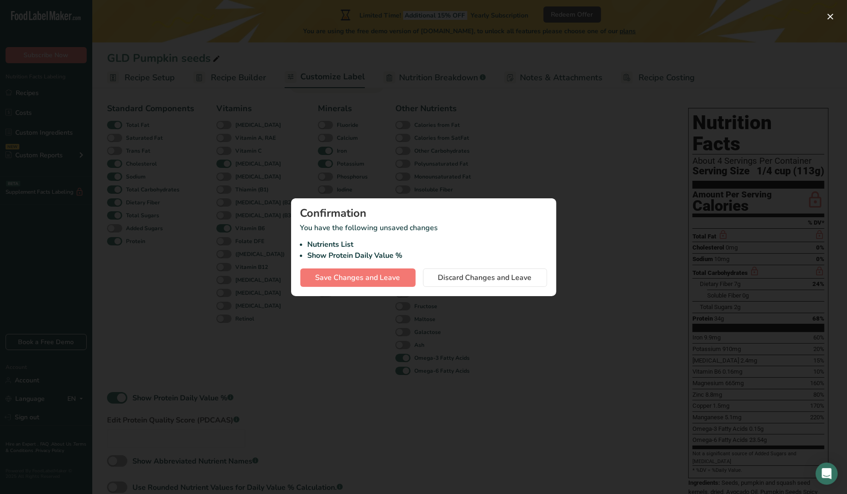
click at [539, 333] on div at bounding box center [423, 247] width 847 height 494
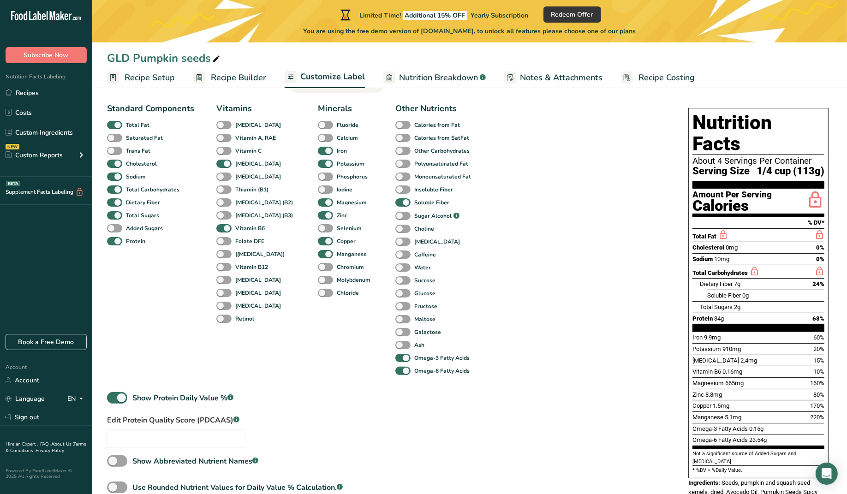
click at [425, 79] on span "Nutrition Breakdown" at bounding box center [438, 77] width 79 height 12
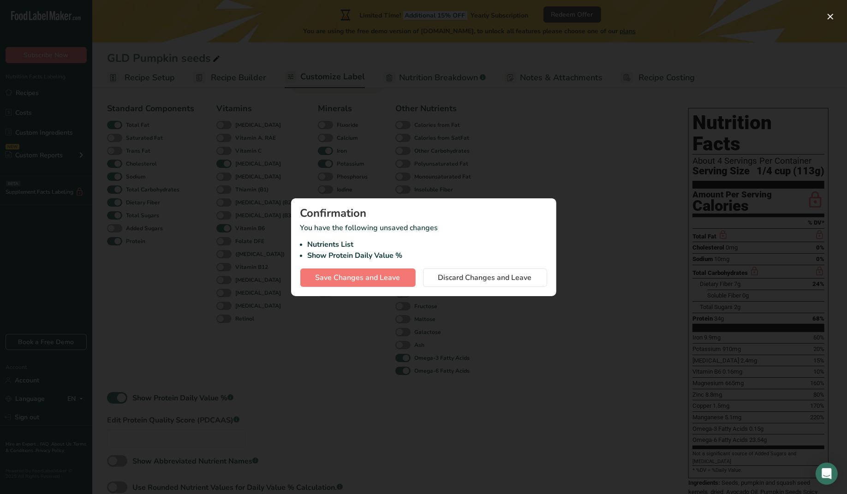
click at [479, 142] on div at bounding box center [423, 247] width 847 height 494
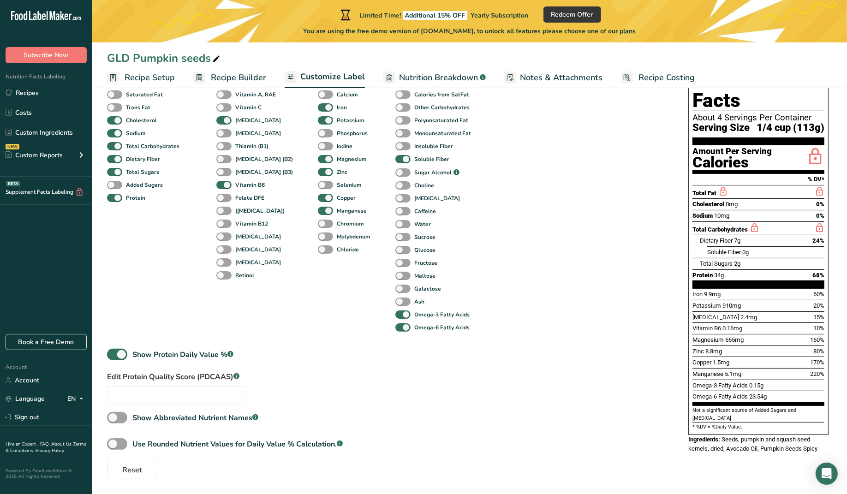
scroll to position [0, 0]
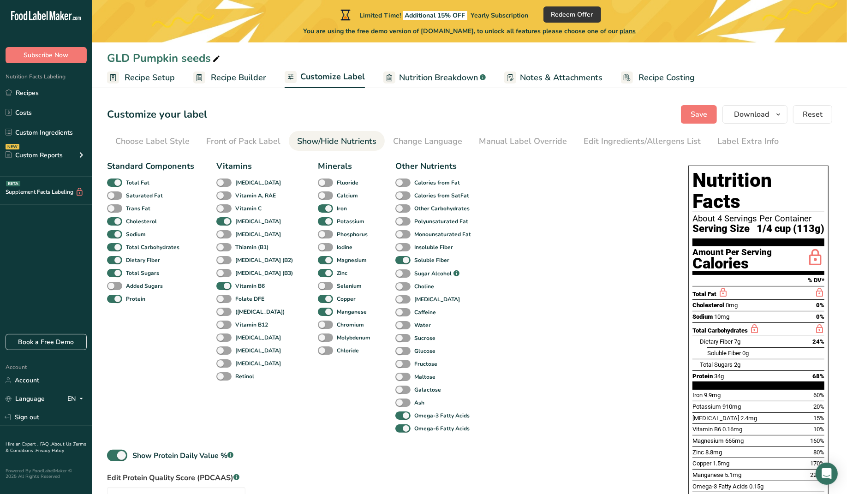
click at [142, 76] on span "Recipe Setup" at bounding box center [150, 77] width 50 height 12
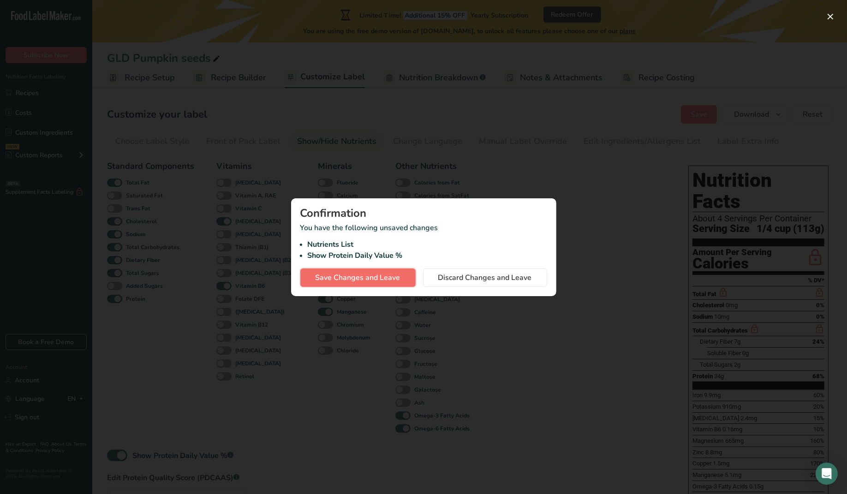
click at [392, 276] on span "Save Changes and Leave" at bounding box center [357, 277] width 85 height 11
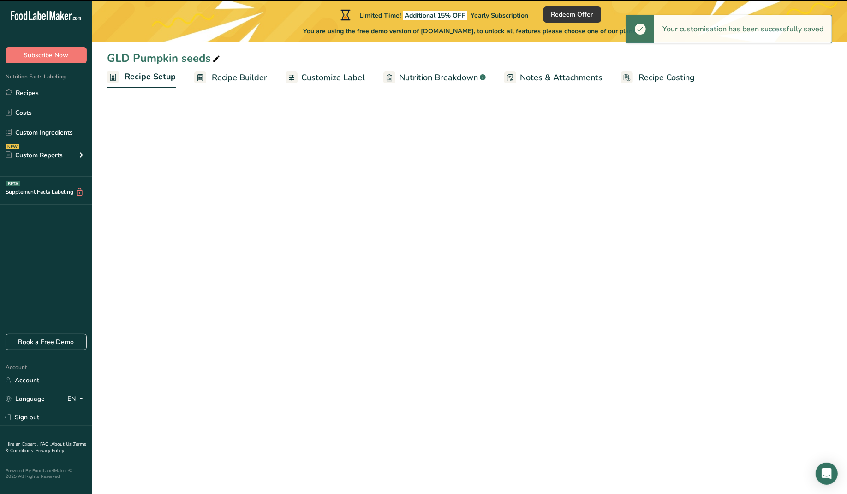
select select "5"
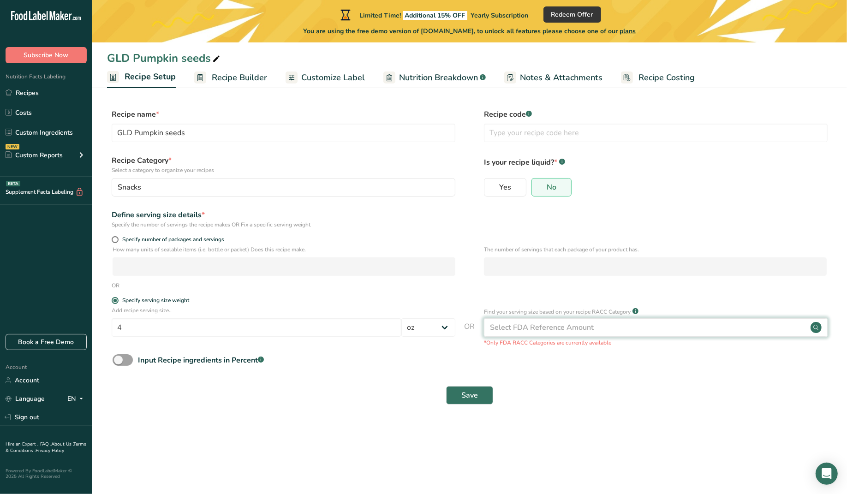
click at [548, 323] on div "Select FDA Reference Amount" at bounding box center [542, 327] width 104 height 11
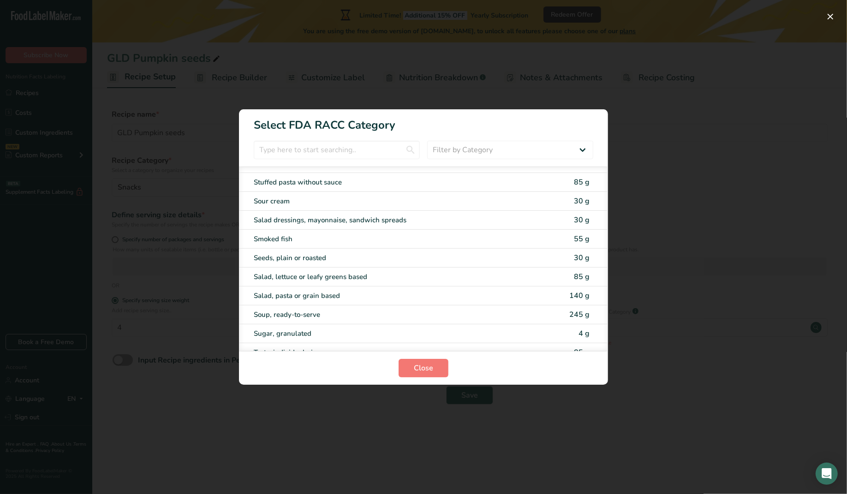
scroll to position [1673, 0]
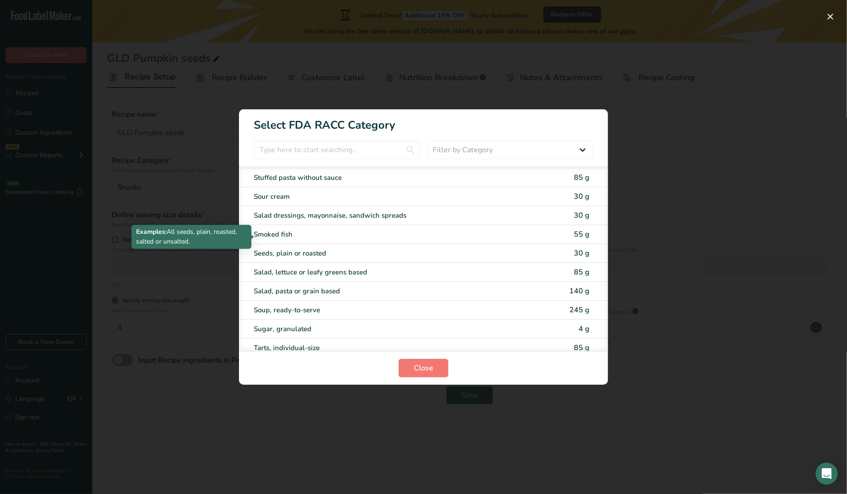
click at [314, 248] on div "Seeds, plain or roasted" at bounding box center [385, 253] width 262 height 11
type input "30"
select select "0"
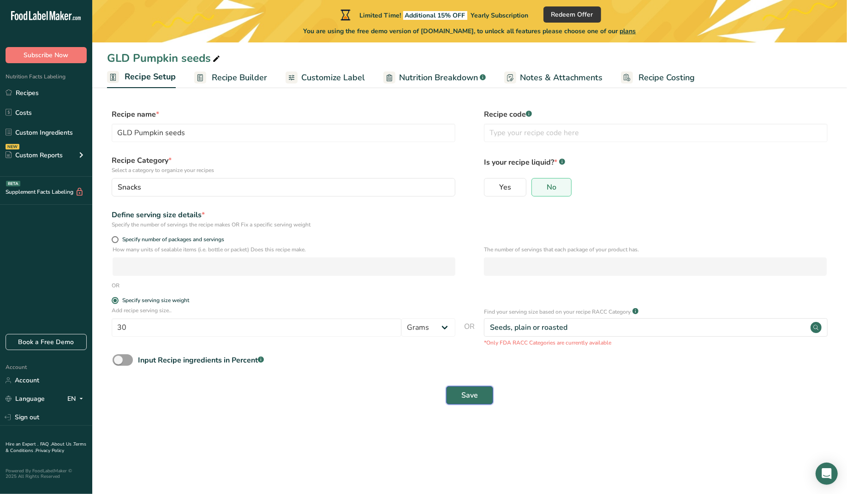
click at [471, 388] on span "Save" at bounding box center [469, 395] width 17 height 11
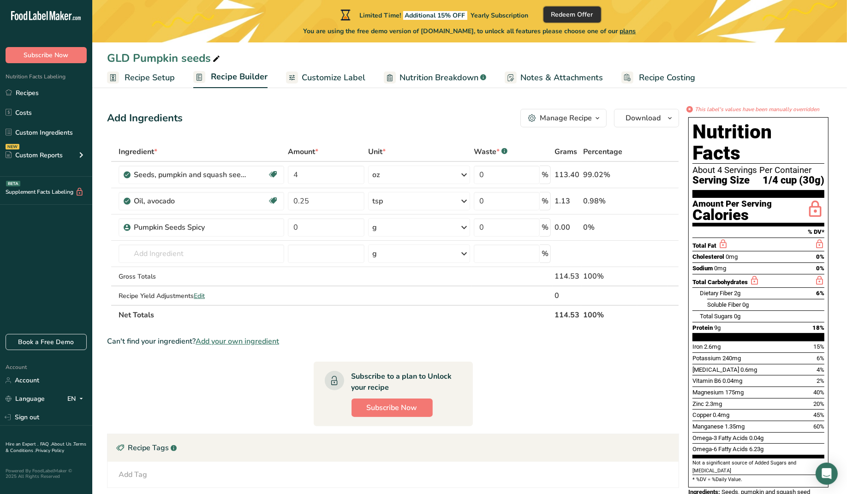
click at [586, 12] on span "Redeem Offer" at bounding box center [572, 15] width 42 height 10
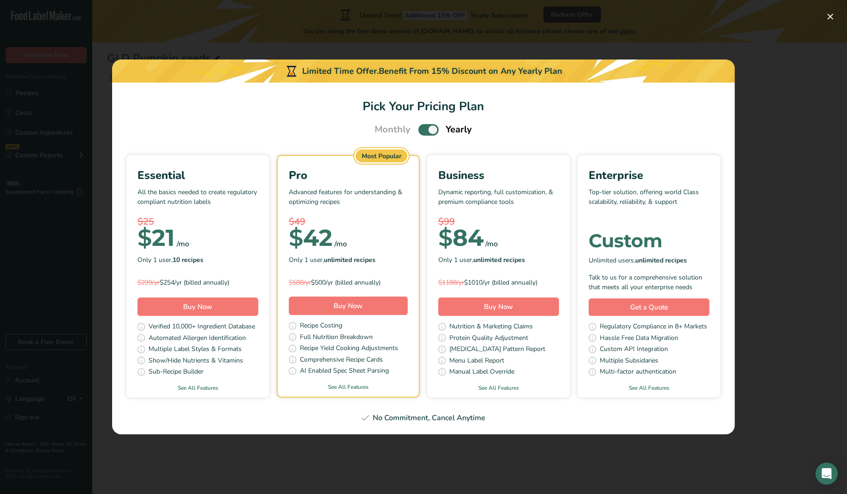
select select "Calories"
